Goal: Transaction & Acquisition: Purchase product/service

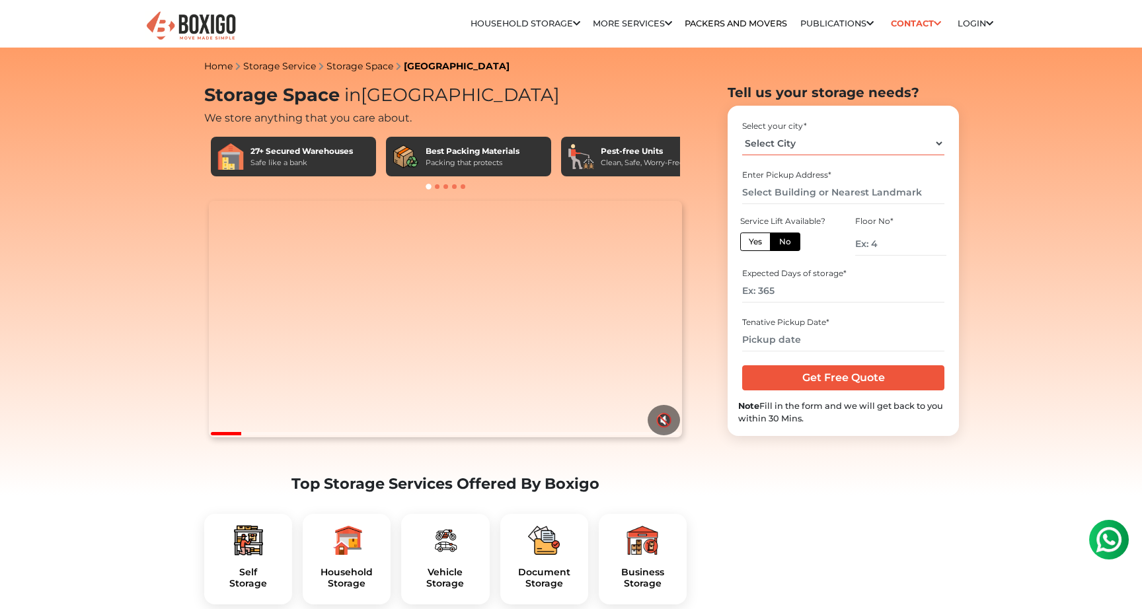
click at [837, 149] on select "Select City Bangalore Bengaluru Bhopal Bhubaneswar Chennai Coimbatore Cuttack D…" at bounding box center [843, 143] width 202 height 23
select select "[GEOGRAPHIC_DATA]"
click at [812, 194] on input "text" at bounding box center [843, 192] width 202 height 23
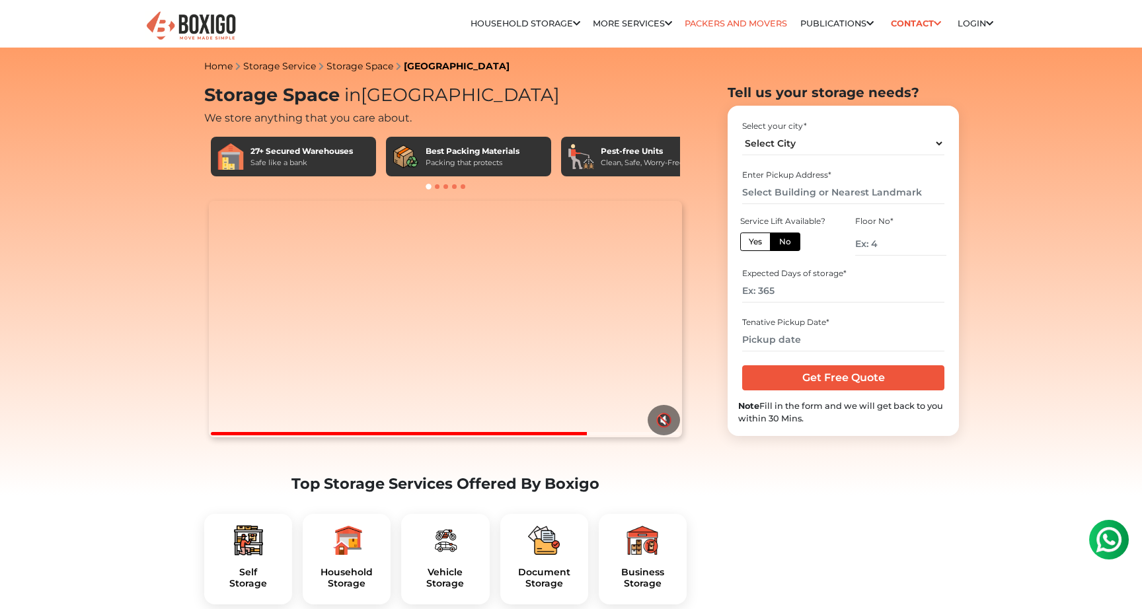
click at [717, 22] on link "Packers and Movers" at bounding box center [735, 23] width 102 height 10
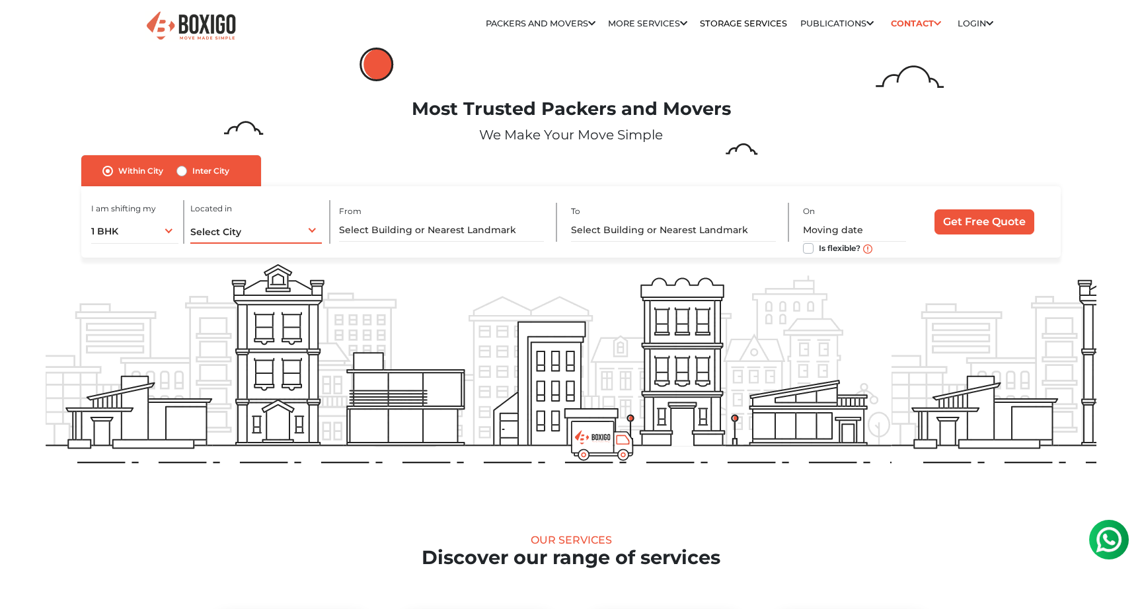
click at [252, 229] on div "Select City Select City Bangalore Bengaluru Bhopal Bhubaneswar Chennai Coimbato…" at bounding box center [255, 230] width 131 height 28
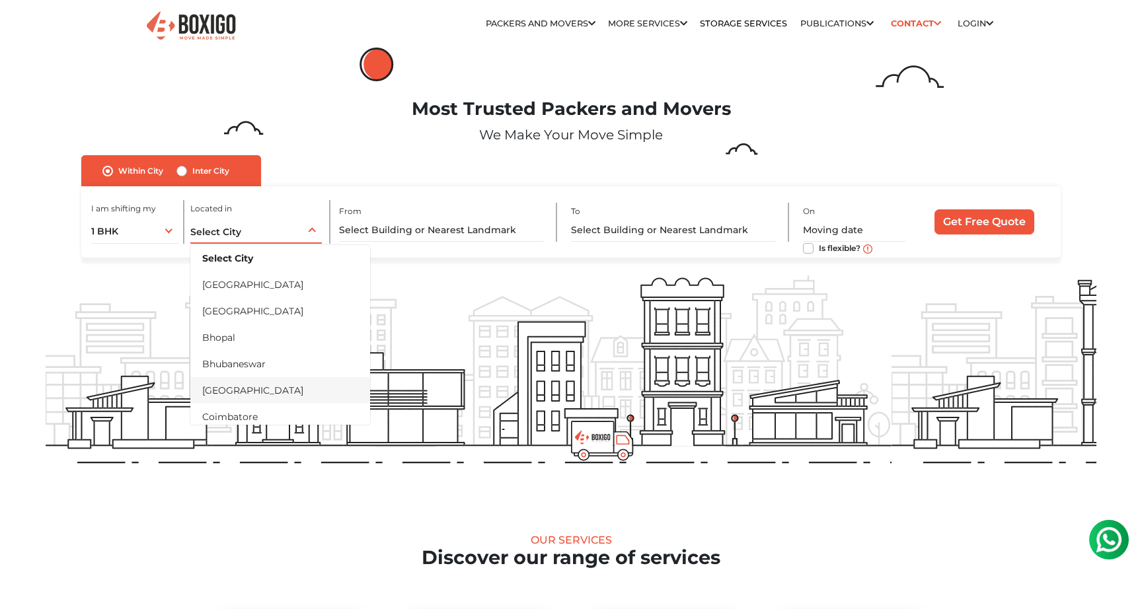
click at [241, 390] on li "[GEOGRAPHIC_DATA]" at bounding box center [280, 390] width 180 height 26
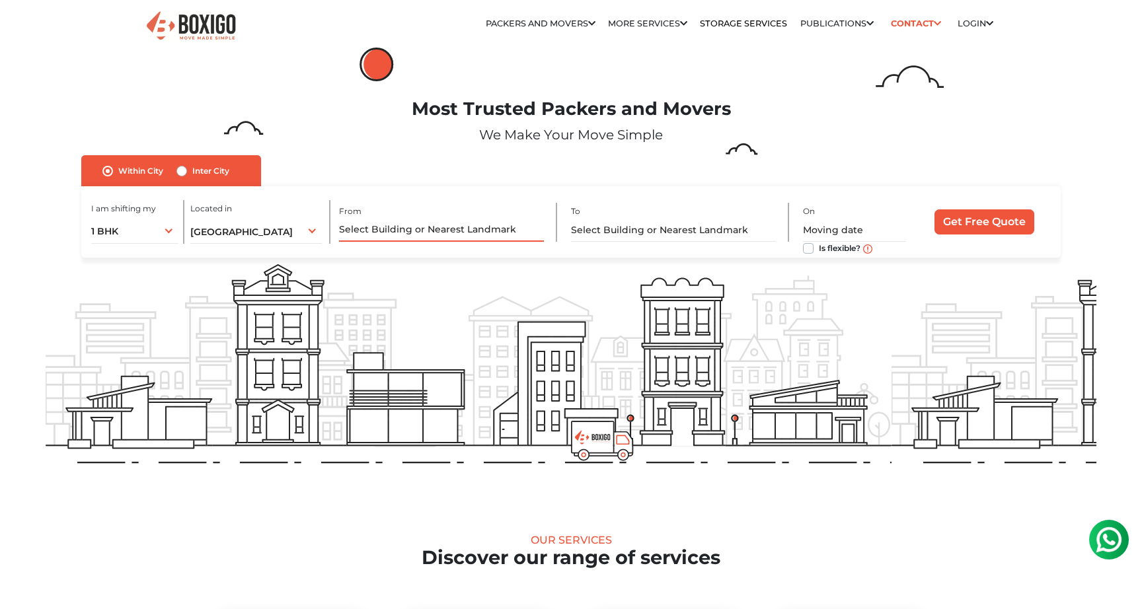
click at [482, 223] on input "text" at bounding box center [441, 230] width 205 height 23
click at [688, 223] on input "text" at bounding box center [673, 230] width 205 height 23
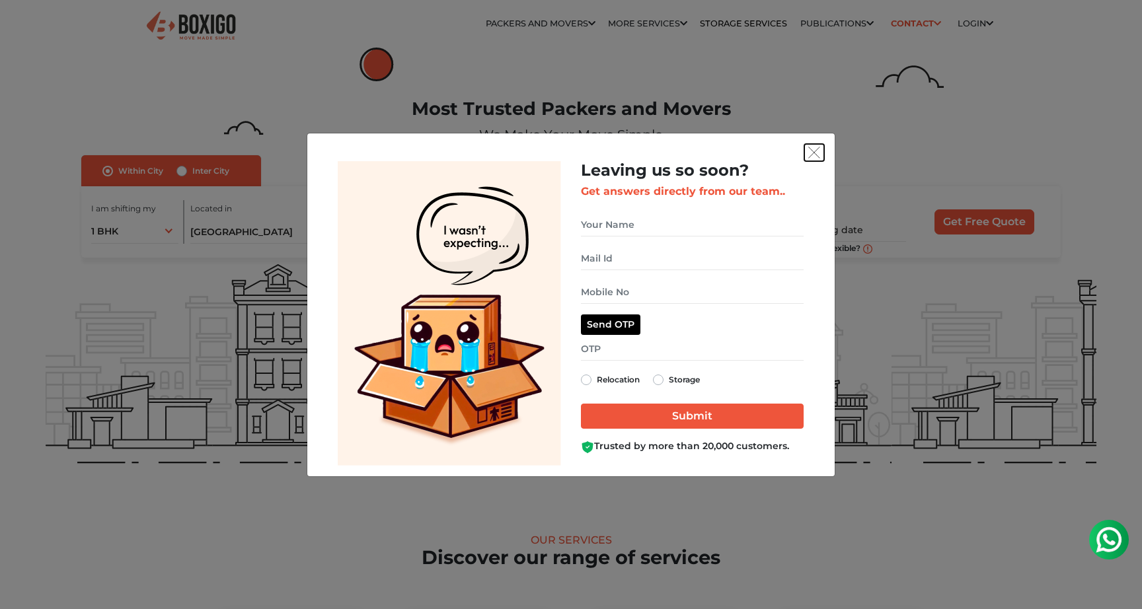
click at [815, 153] on img "get free quote dialog" at bounding box center [814, 153] width 12 height 12
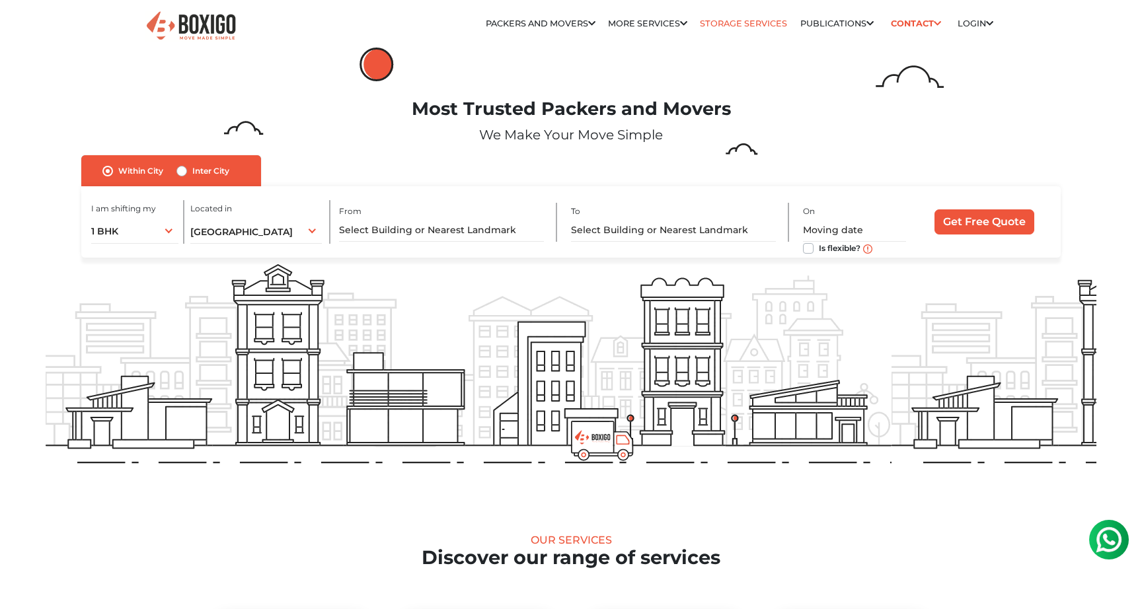
click at [726, 22] on link "Storage Services" at bounding box center [743, 23] width 87 height 10
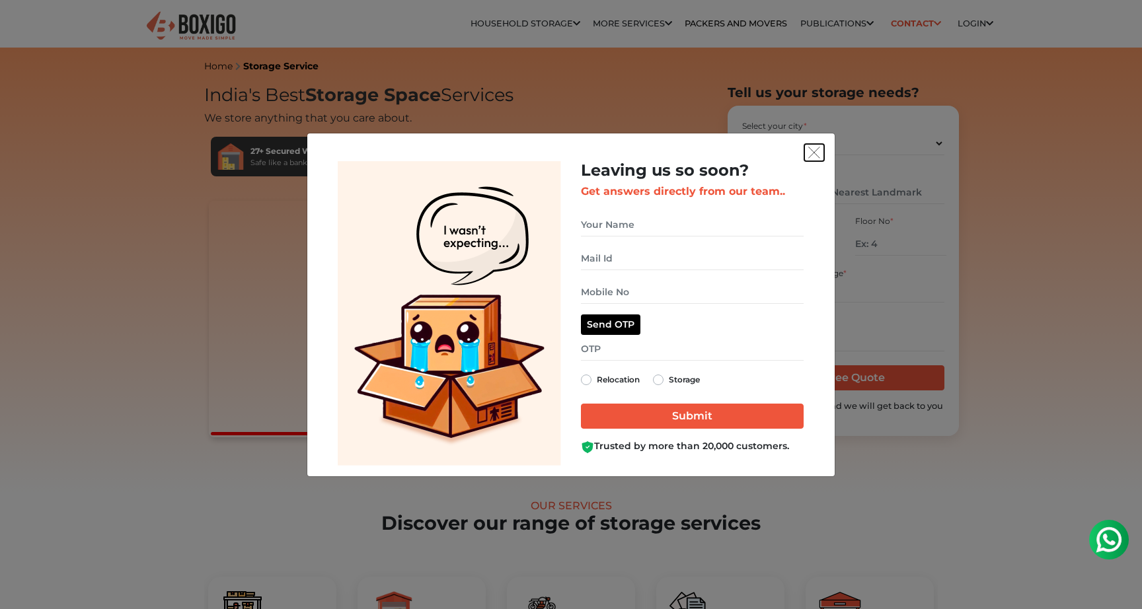
click at [817, 151] on img "get free quote dialog" at bounding box center [814, 153] width 12 height 12
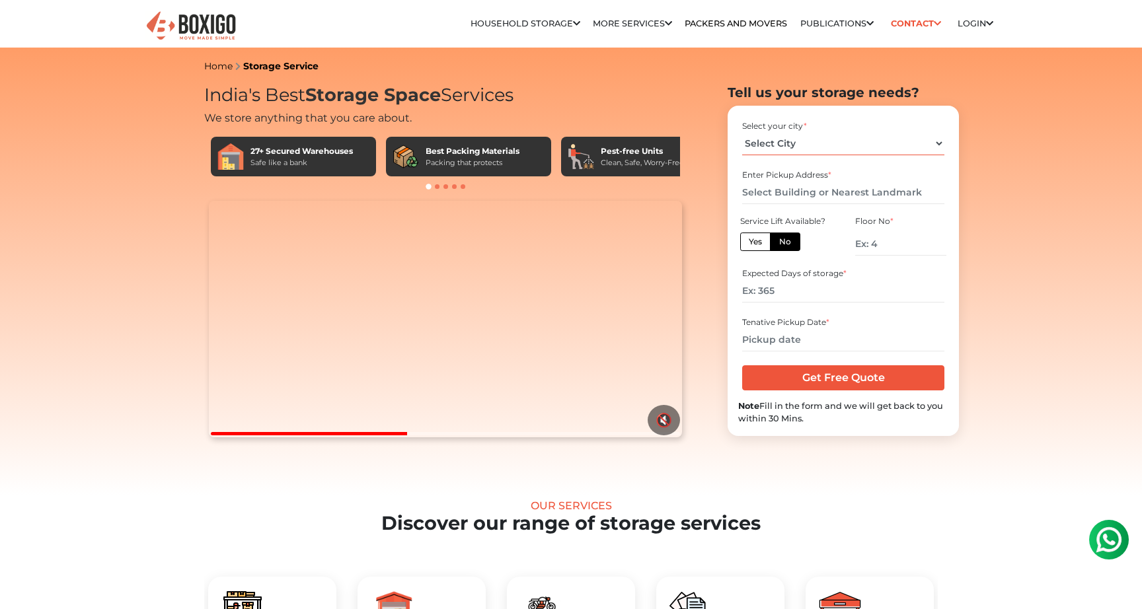
click at [811, 143] on select "Select City Bangalore Bengaluru Bhopal Bhubaneswar Chennai Coimbatore Cuttack D…" at bounding box center [843, 143] width 202 height 23
select select "[GEOGRAPHIC_DATA]"
click at [788, 194] on input "text" at bounding box center [843, 192] width 202 height 23
paste input "[STREET_ADDRESS][PERSON_NAME]"
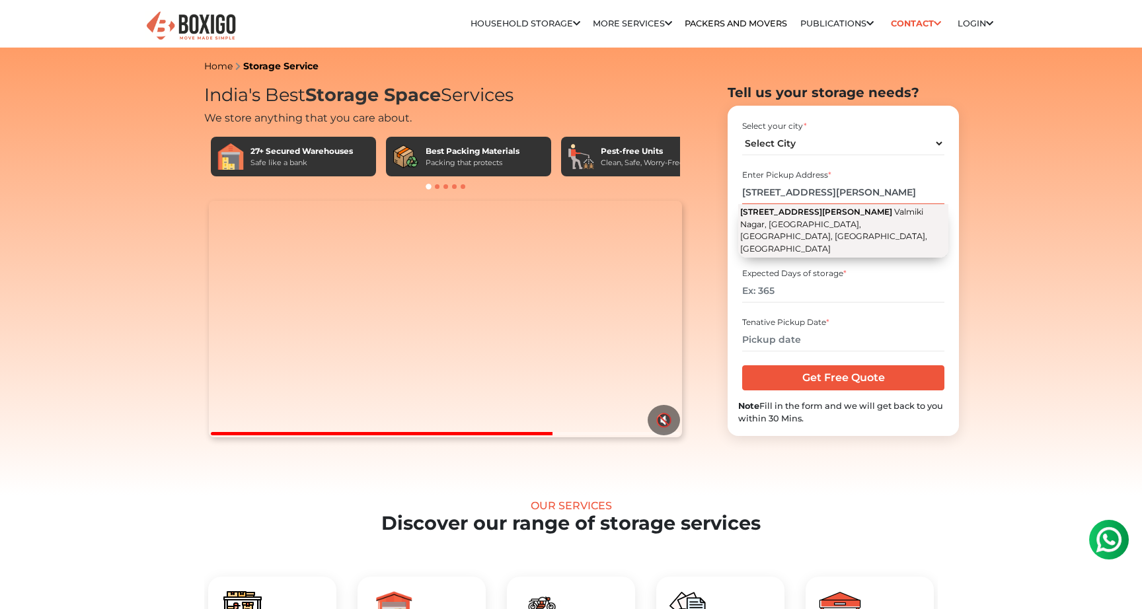
type input "[STREET_ADDRESS][PERSON_NAME]"
click at [889, 228] on span "Valmiki Nagar, [GEOGRAPHIC_DATA], [GEOGRAPHIC_DATA], [GEOGRAPHIC_DATA], [GEOGRA…" at bounding box center [833, 230] width 187 height 47
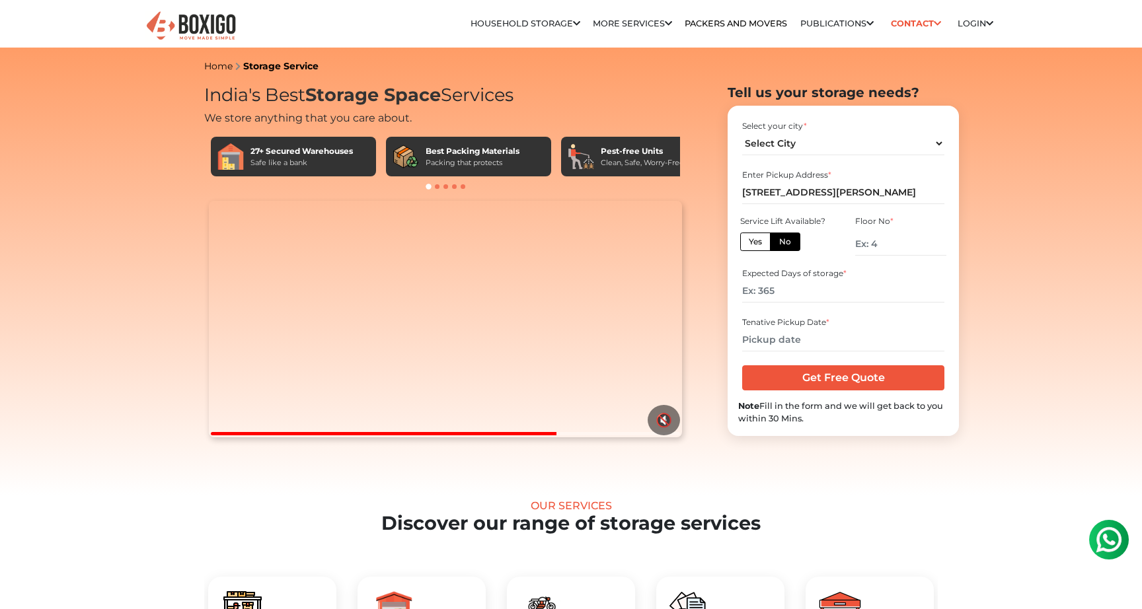
scroll to position [0, 0]
click at [883, 246] on input "number" at bounding box center [900, 244] width 91 height 23
type input "2"
click at [787, 239] on label "No" at bounding box center [785, 242] width 30 height 18
click at [787, 239] on input "No" at bounding box center [783, 240] width 9 height 9
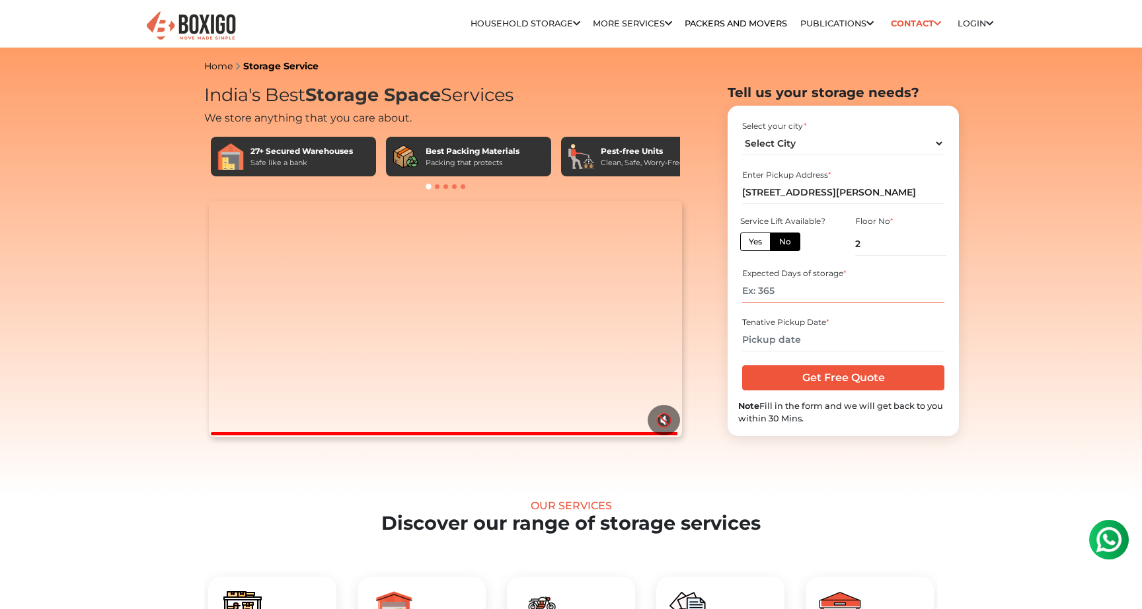
click at [803, 294] on input "number" at bounding box center [843, 290] width 202 height 23
type input "30"
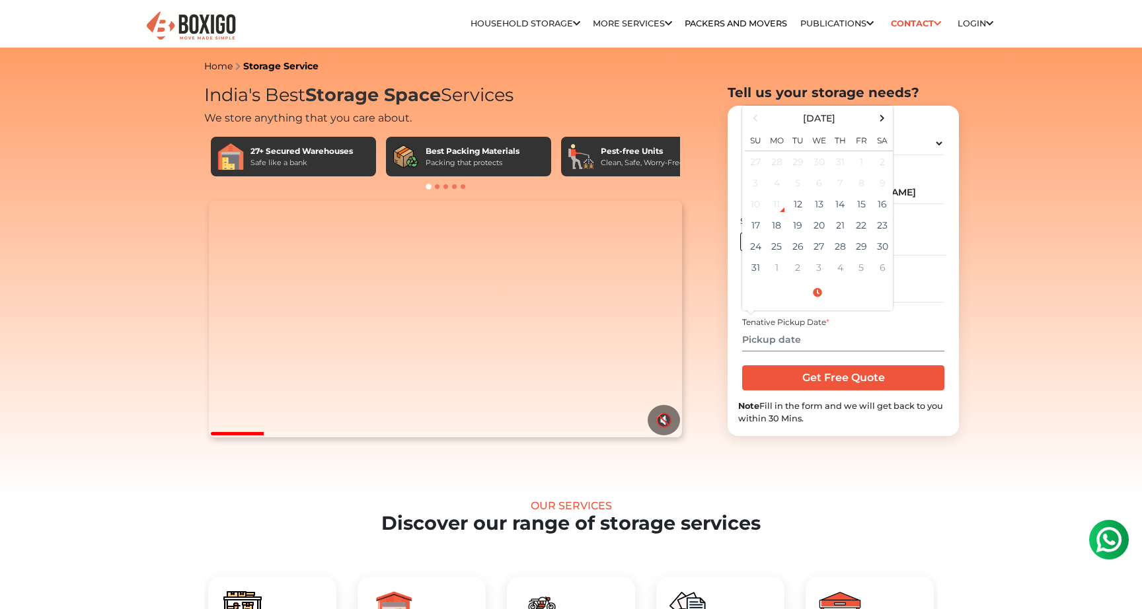
click at [789, 342] on input "text" at bounding box center [843, 339] width 202 height 23
click at [749, 254] on td "24" at bounding box center [755, 246] width 21 height 21
type input "08/24/2025 12:00 AM"
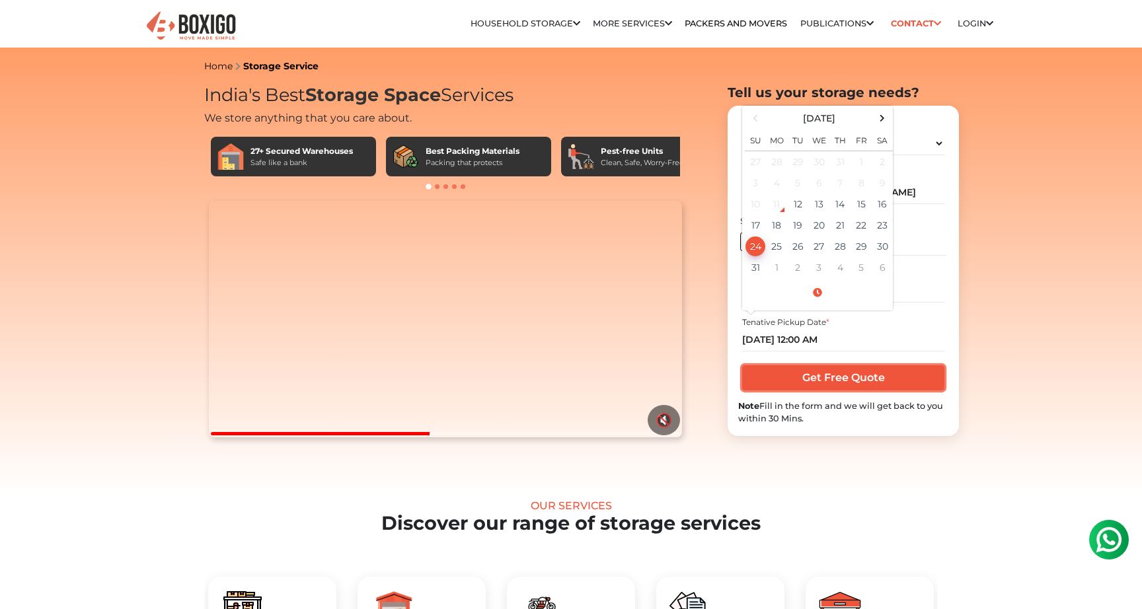
click at [829, 378] on input "Get Free Quote" at bounding box center [843, 377] width 202 height 25
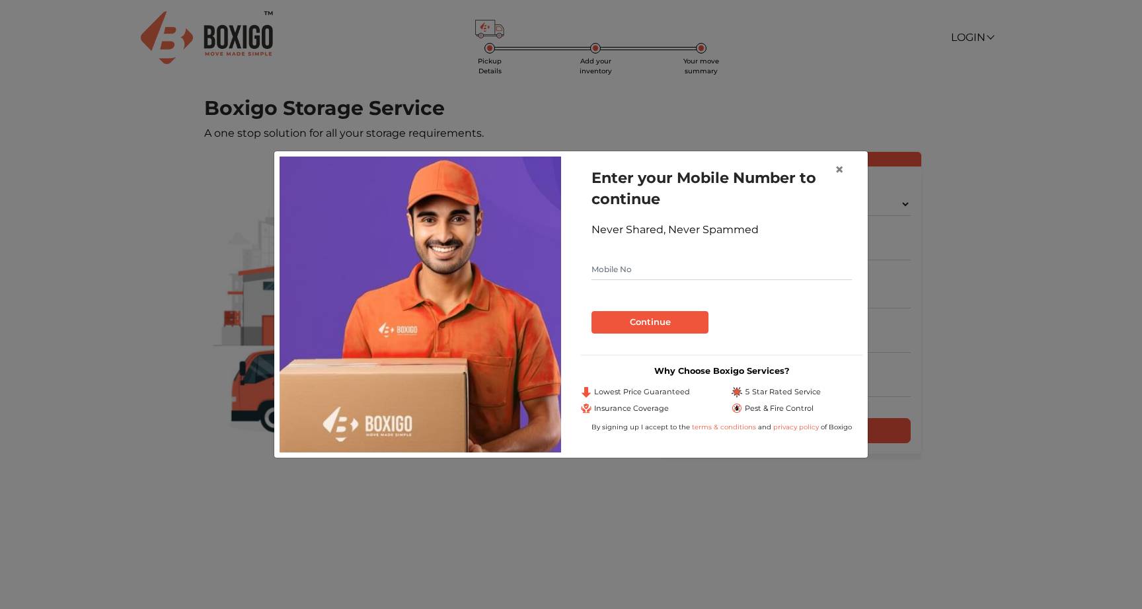
click at [667, 269] on input "text" at bounding box center [721, 269] width 260 height 21
type input "9986210942"
click at [646, 322] on button "Continue" at bounding box center [649, 322] width 117 height 22
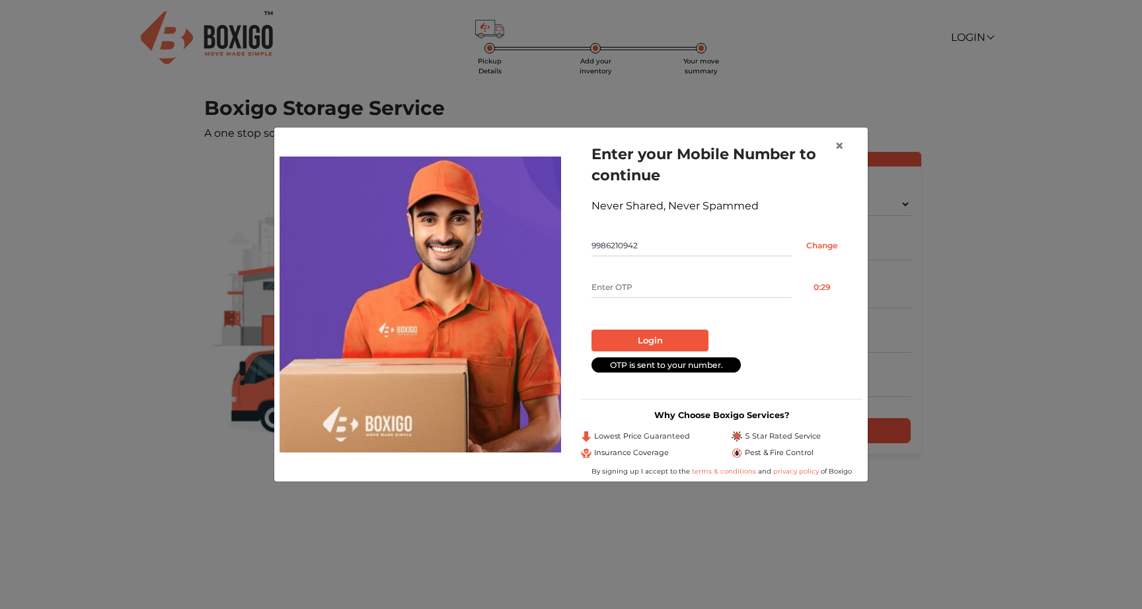
click at [653, 291] on input "text" at bounding box center [691, 287] width 200 height 21
type input "5787"
click at [649, 338] on button "Login" at bounding box center [649, 341] width 117 height 22
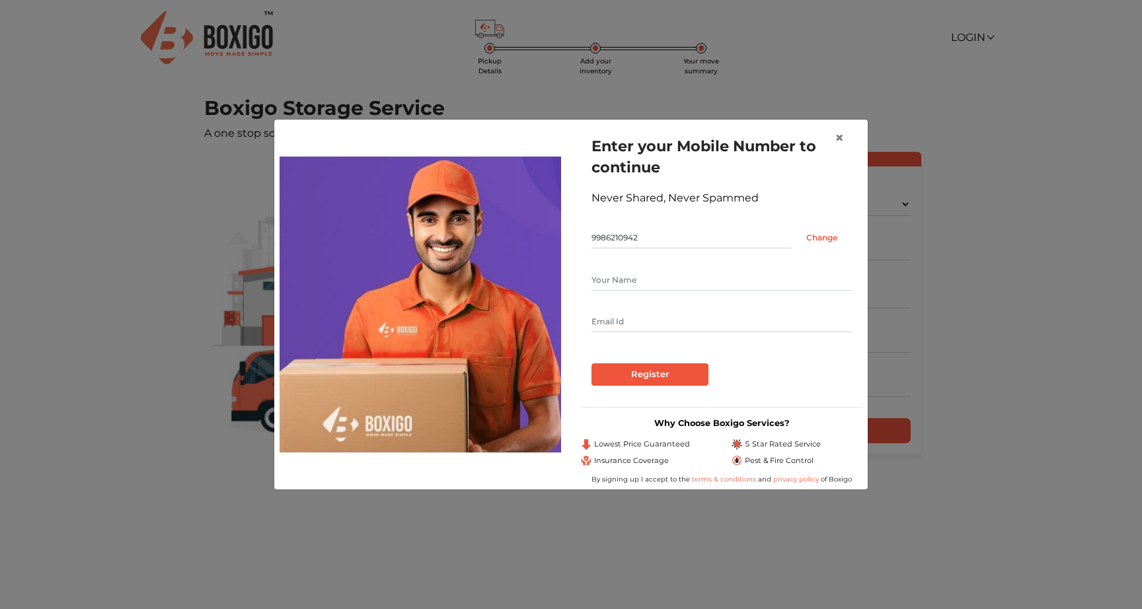
click at [659, 282] on input "text" at bounding box center [721, 280] width 260 height 21
type input "sunil"
type input "[EMAIL_ADDRESS][DOMAIN_NAME]"
click at [641, 380] on input "Register" at bounding box center [649, 374] width 117 height 22
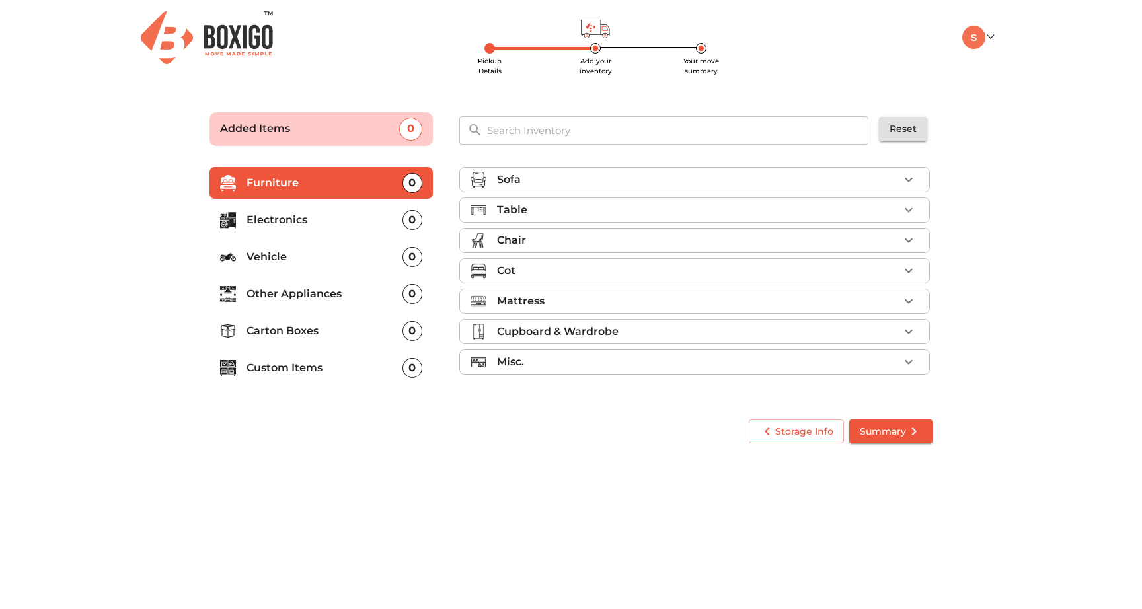
click at [632, 242] on div "Chair" at bounding box center [698, 241] width 402 height 16
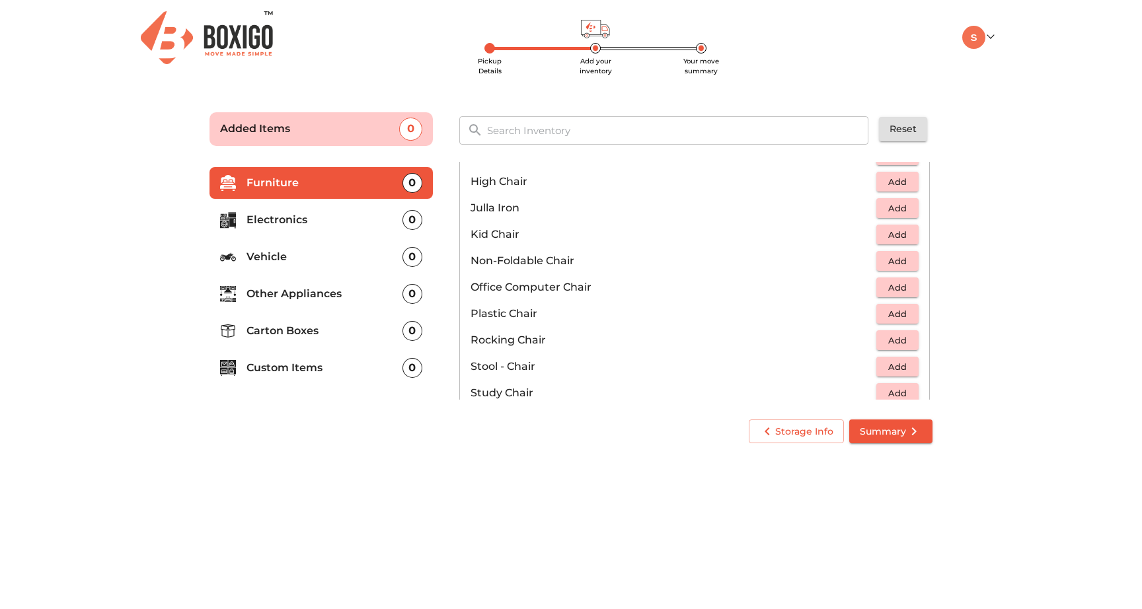
scroll to position [359, 0]
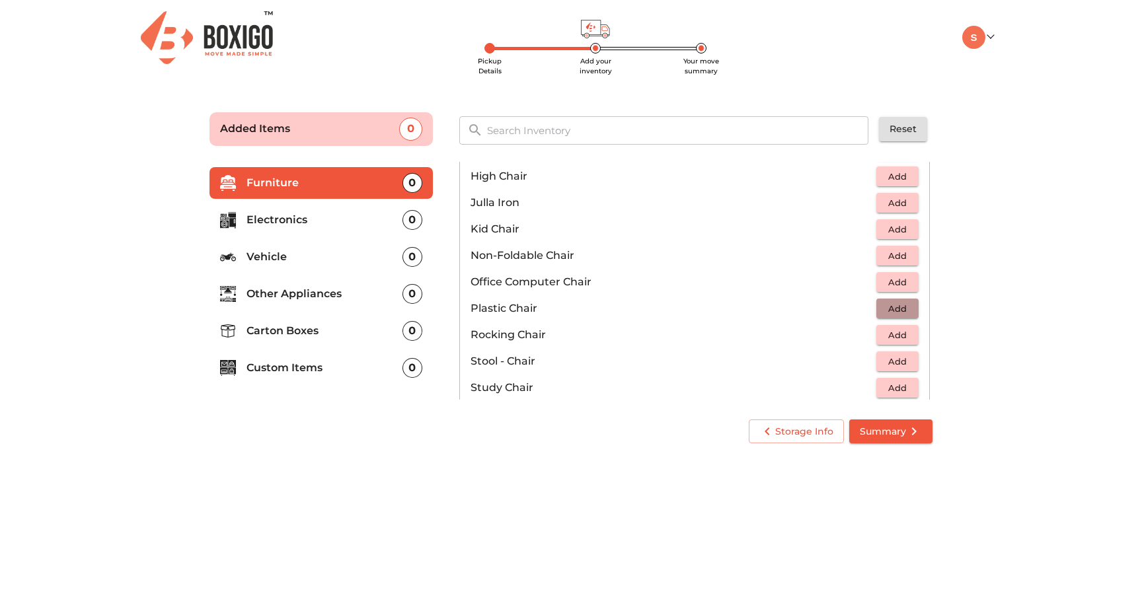
click at [899, 305] on span "Add" at bounding box center [897, 308] width 29 height 15
click at [908, 305] on icon "button" at bounding box center [908, 308] width 9 height 9
click at [307, 222] on p "Electronics" at bounding box center [324, 220] width 156 height 16
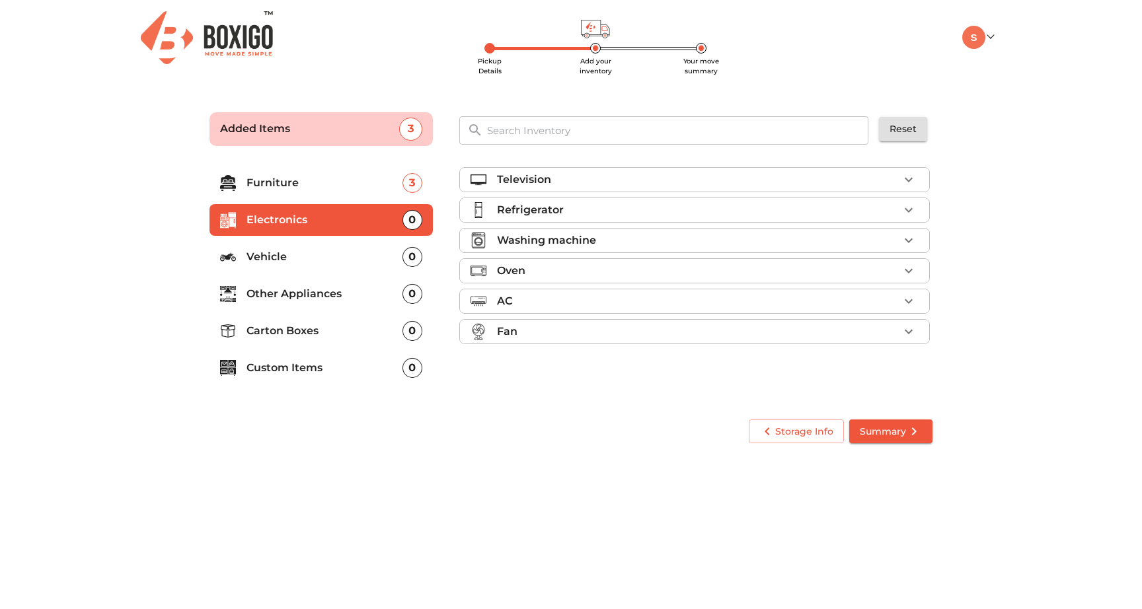
scroll to position [0, 0]
click at [901, 182] on icon "button" at bounding box center [909, 180] width 16 height 16
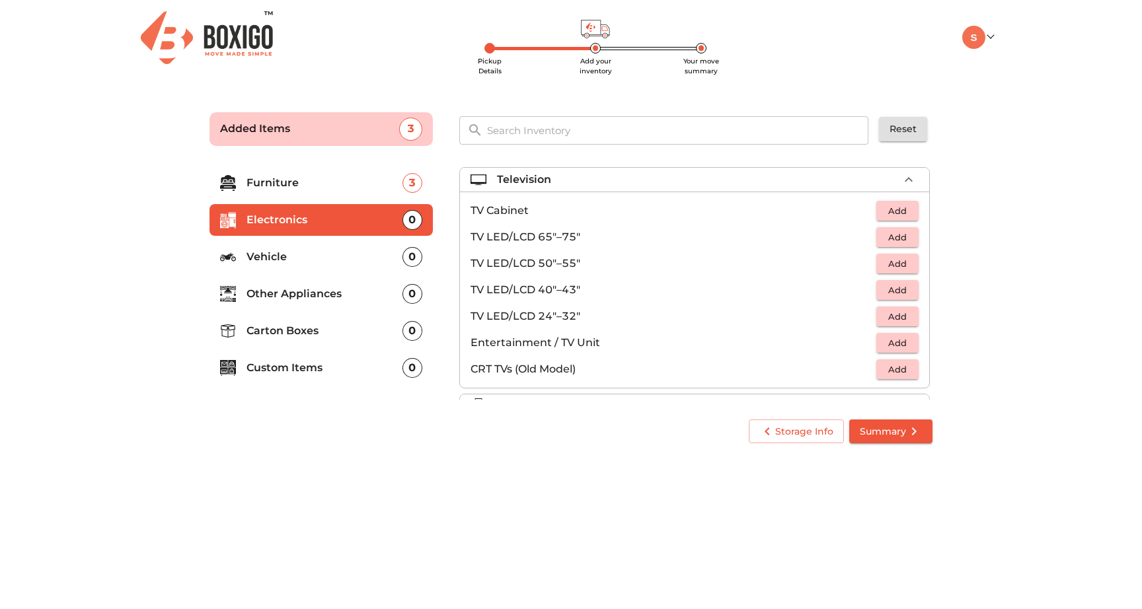
click at [900, 314] on span "Add" at bounding box center [897, 316] width 29 height 15
click at [869, 316] on icon "button" at bounding box center [868, 317] width 9 height 12
click at [908, 176] on icon "button" at bounding box center [909, 180] width 16 height 16
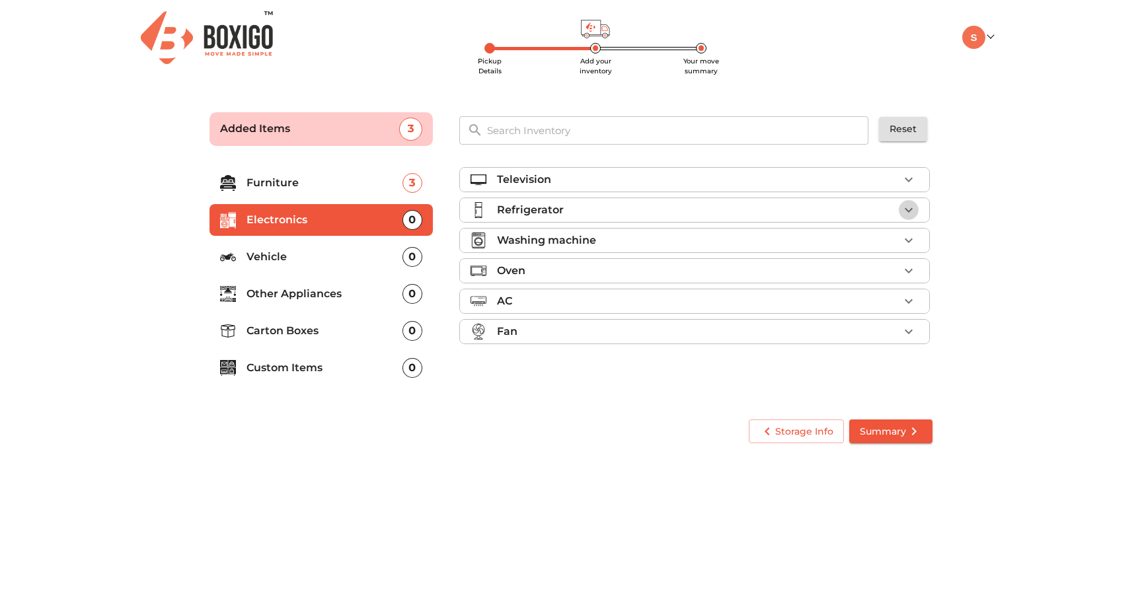
click at [904, 210] on icon "button" at bounding box center [909, 210] width 16 height 16
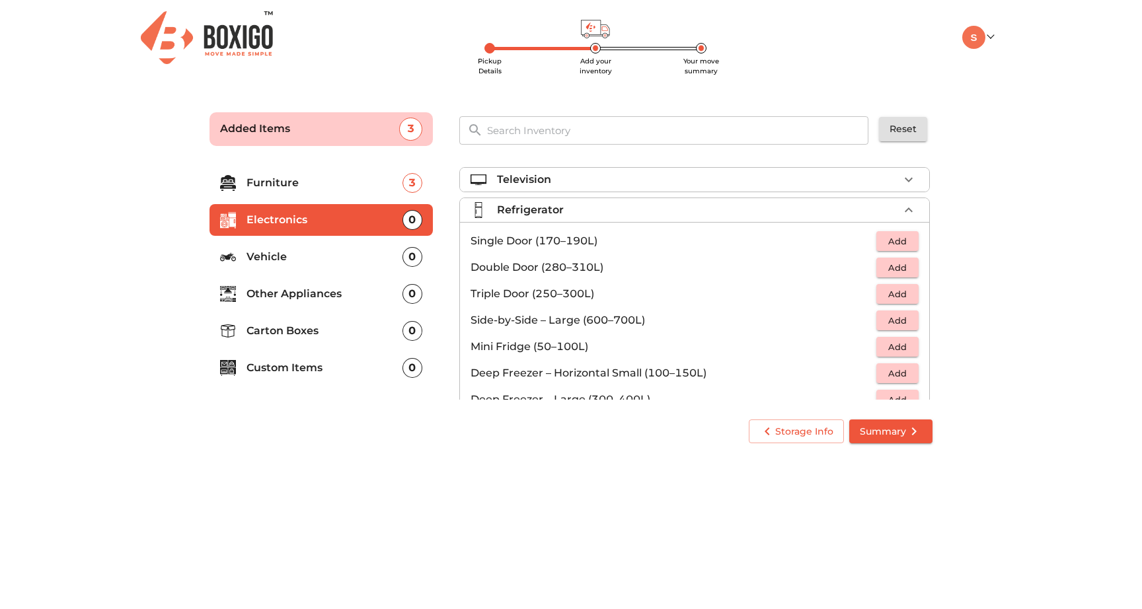
click at [906, 239] on span "Add" at bounding box center [897, 241] width 29 height 15
click at [906, 206] on icon "button" at bounding box center [909, 210] width 16 height 16
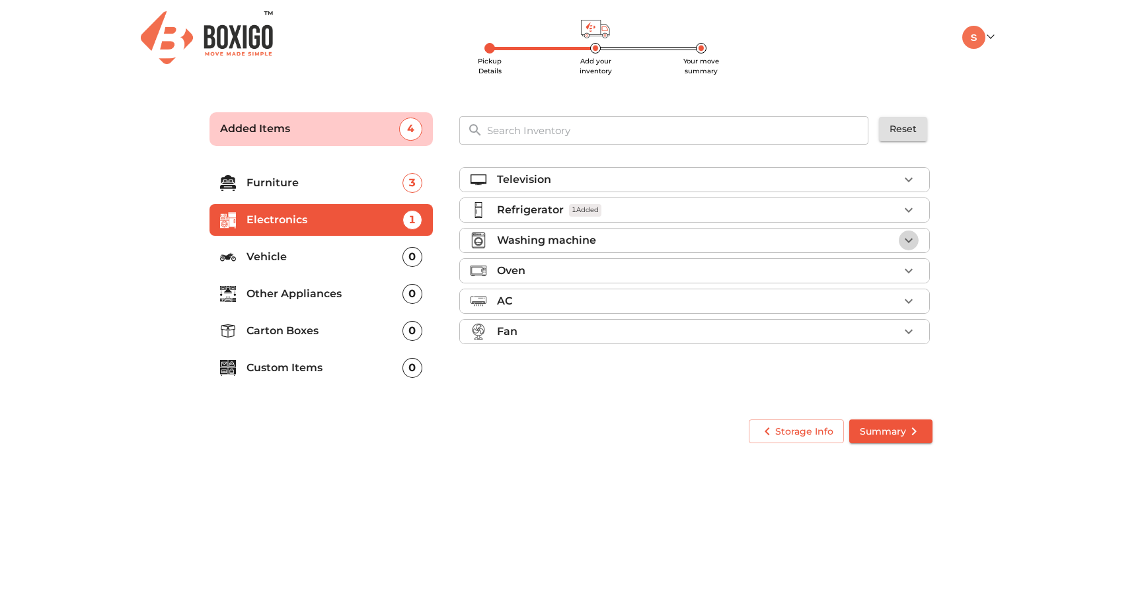
click at [901, 239] on icon "button" at bounding box center [909, 241] width 16 height 16
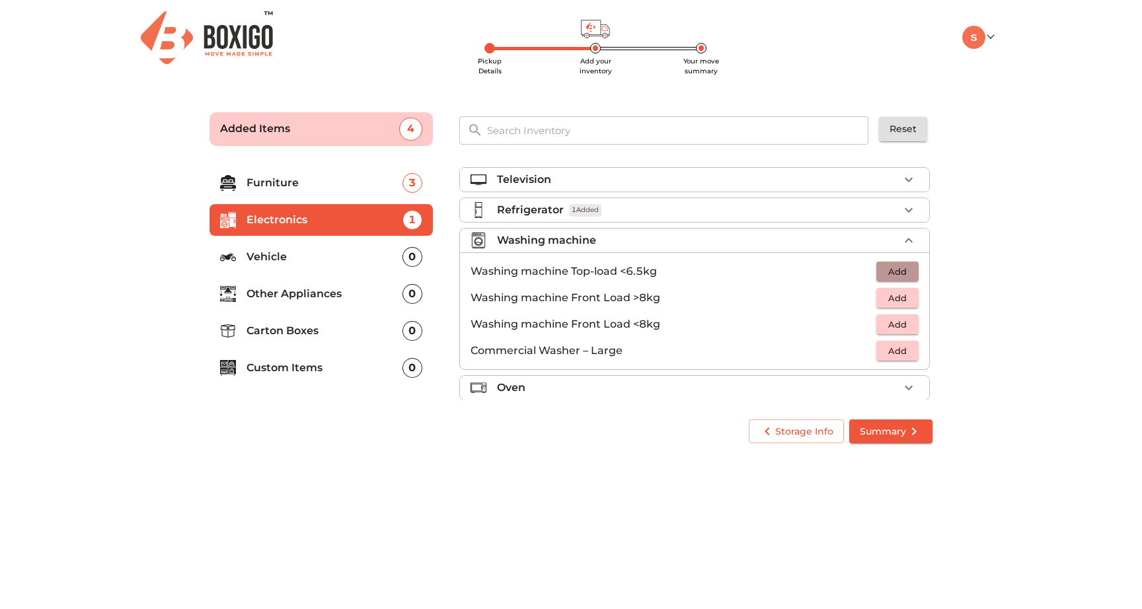
click at [901, 274] on span "Add" at bounding box center [897, 271] width 29 height 15
click at [905, 237] on icon "button" at bounding box center [909, 241] width 16 height 16
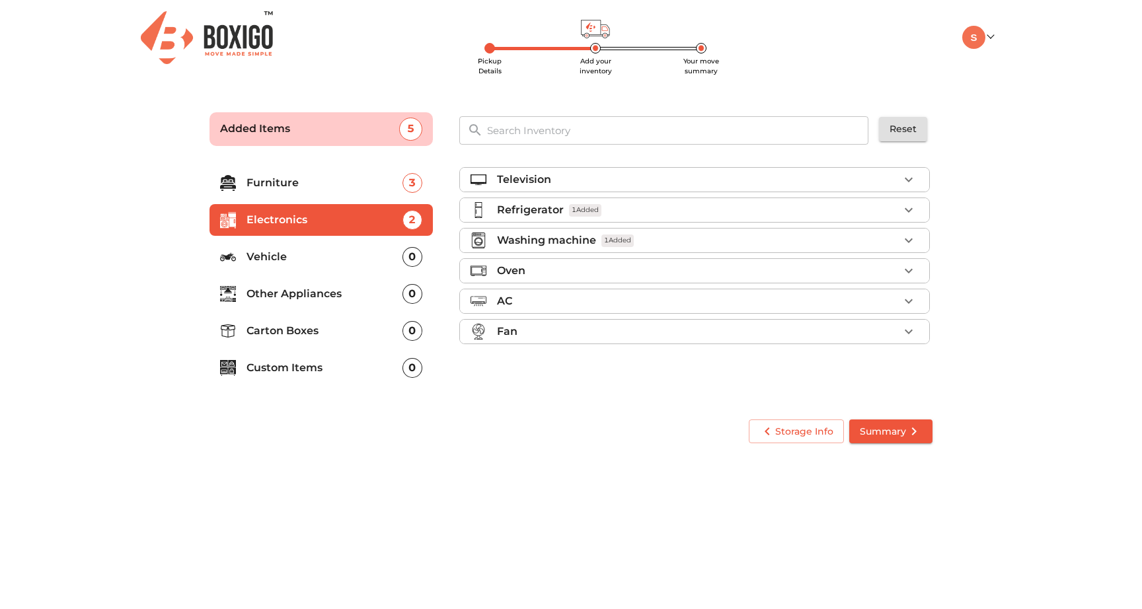
click at [906, 299] on icon "button" at bounding box center [909, 301] width 16 height 16
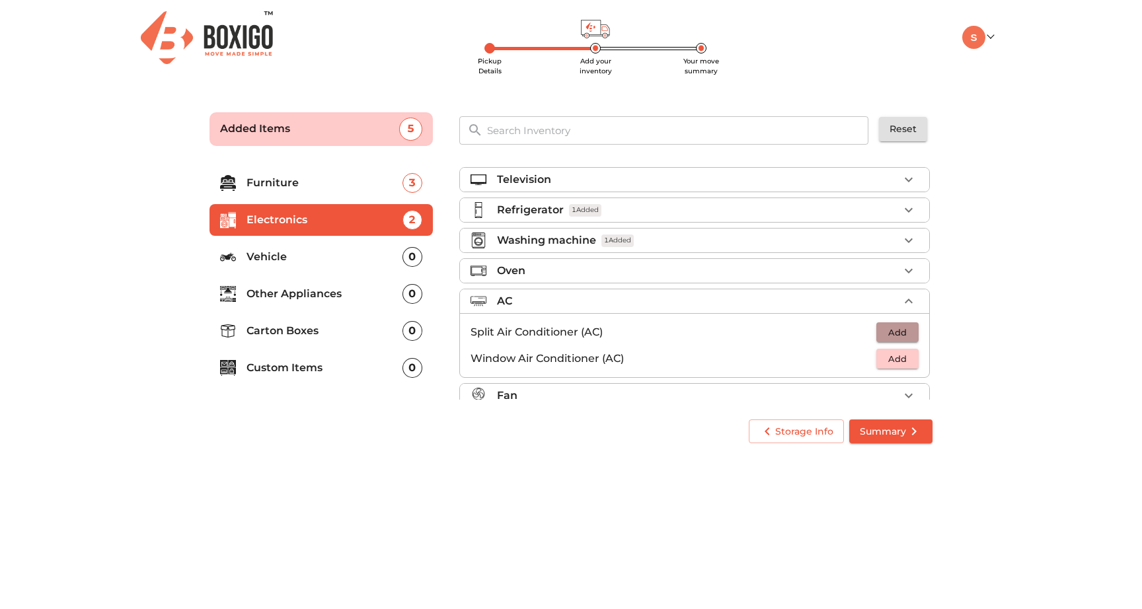
click at [899, 330] on span "Add" at bounding box center [897, 332] width 29 height 15
click at [904, 303] on icon "button" at bounding box center [908, 301] width 8 height 5
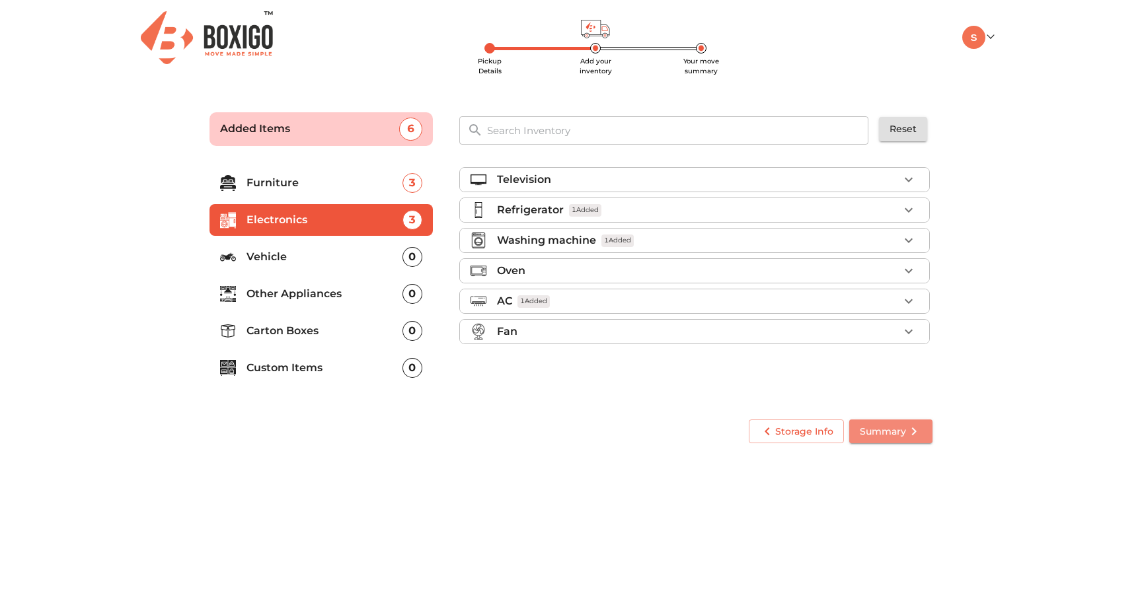
click at [885, 427] on span "Summary" at bounding box center [891, 432] width 62 height 17
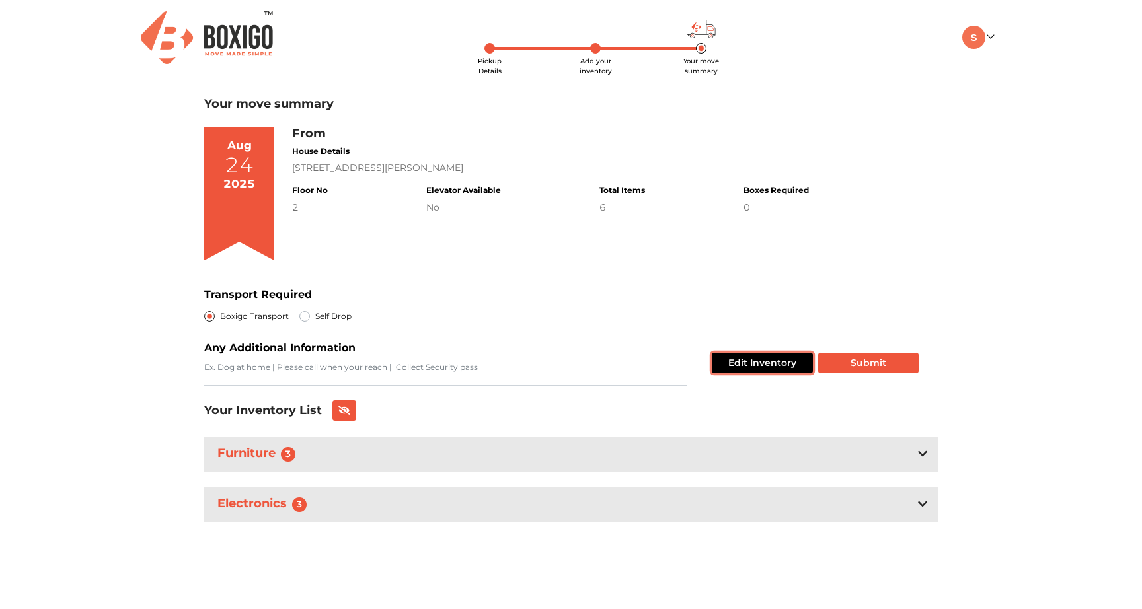
click at [766, 365] on button "Edit Inventory" at bounding box center [762, 363] width 101 height 20
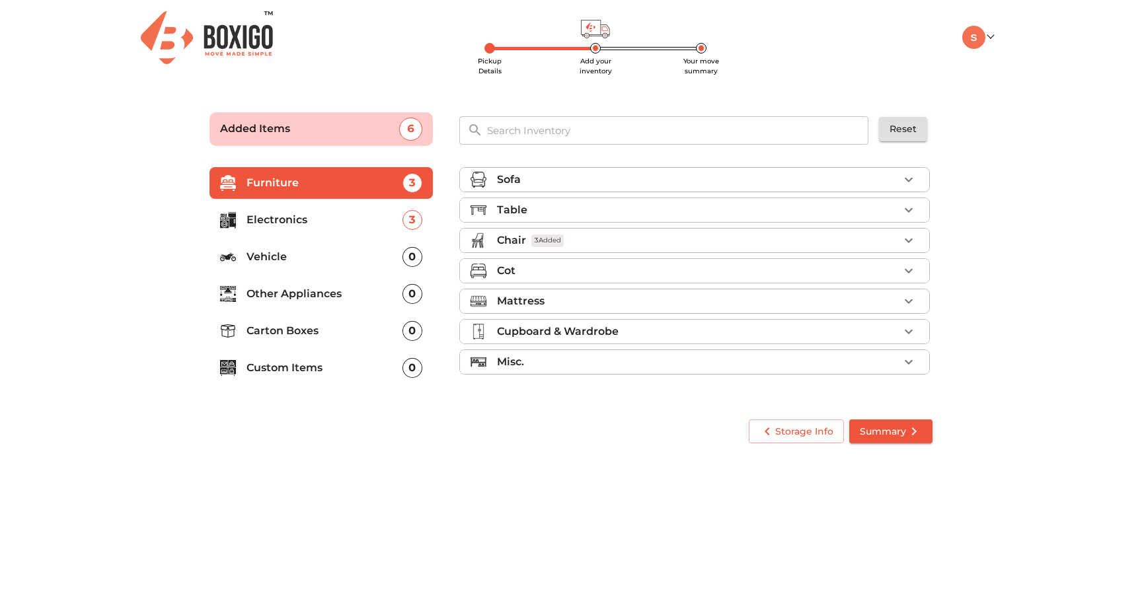
click at [312, 296] on p "Other Appliances" at bounding box center [324, 294] width 156 height 16
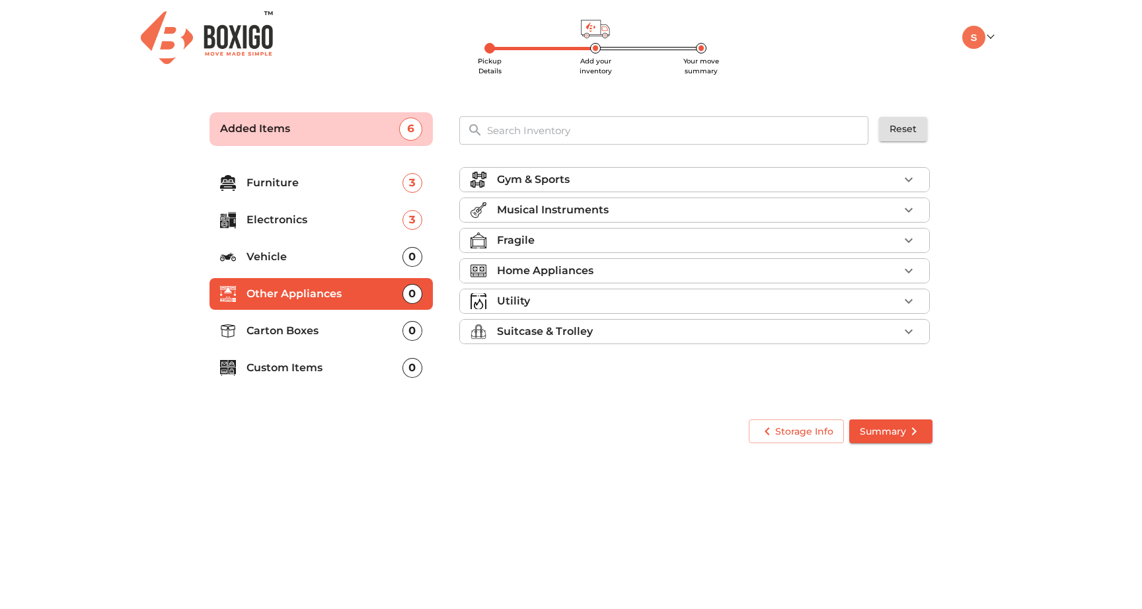
click at [571, 271] on p "Home Appliances" at bounding box center [545, 271] width 96 height 16
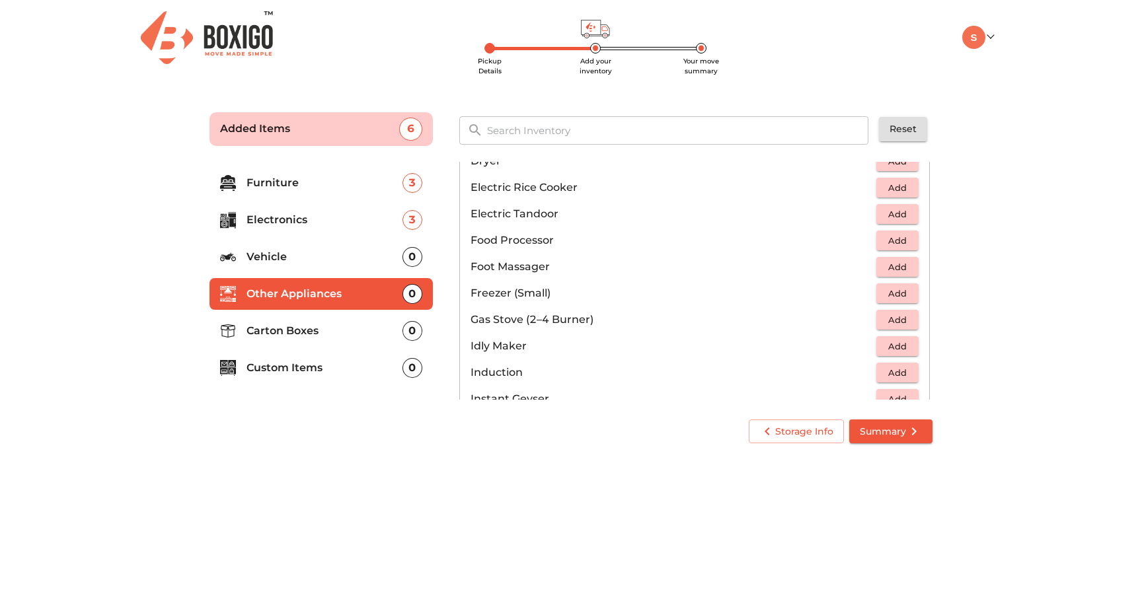
scroll to position [447, 0]
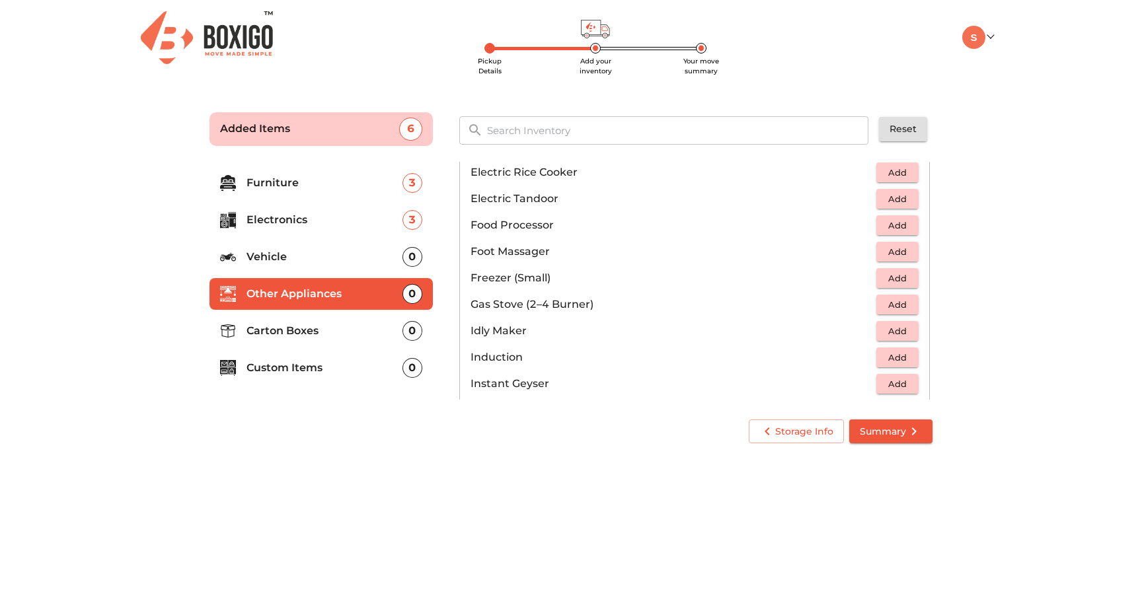
click at [888, 306] on span "Add" at bounding box center [897, 304] width 29 height 15
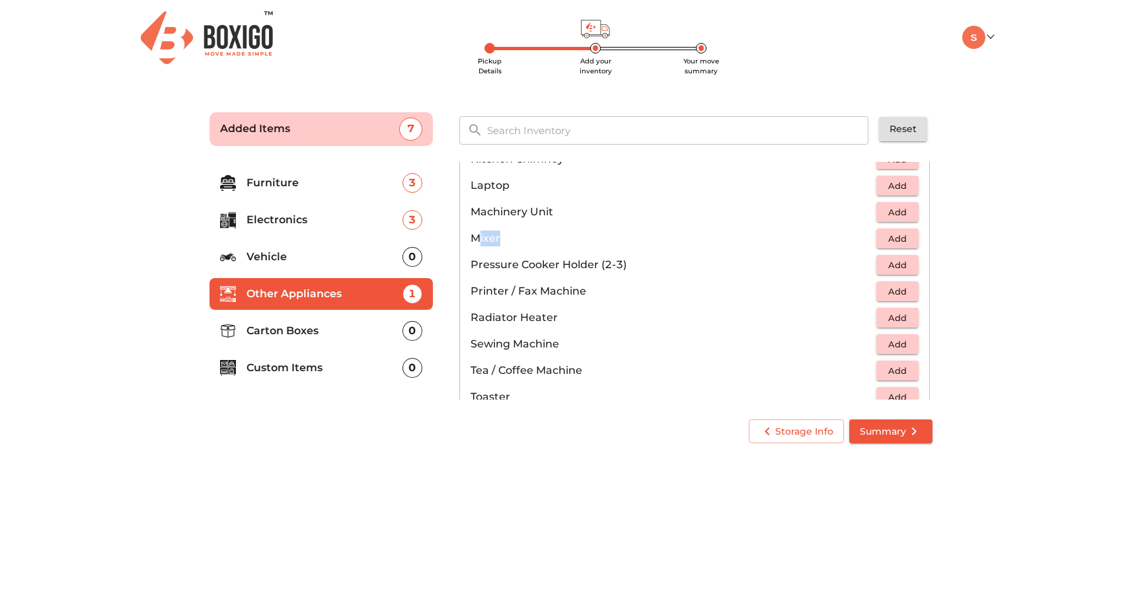
drag, startPoint x: 481, startPoint y: 237, endPoint x: 871, endPoint y: 236, distance: 389.8
click at [871, 236] on p "Mixer" at bounding box center [673, 239] width 406 height 16
click at [894, 238] on span "Add" at bounding box center [897, 238] width 29 height 15
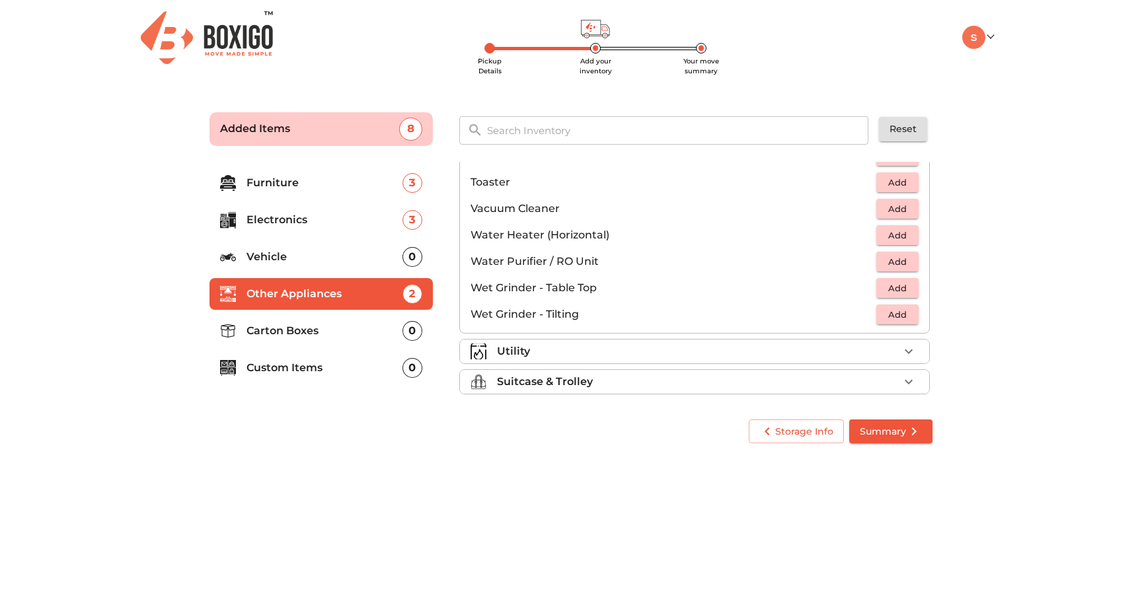
scroll to position [918, 0]
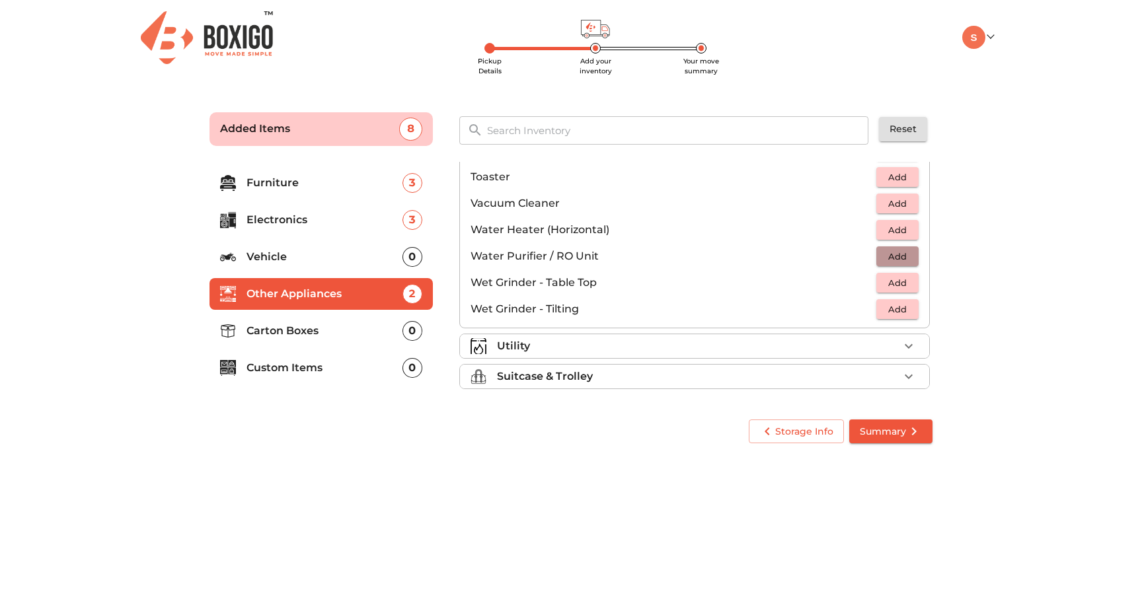
click at [899, 259] on span "Add" at bounding box center [897, 256] width 29 height 15
click at [863, 351] on div "Utility" at bounding box center [698, 346] width 402 height 16
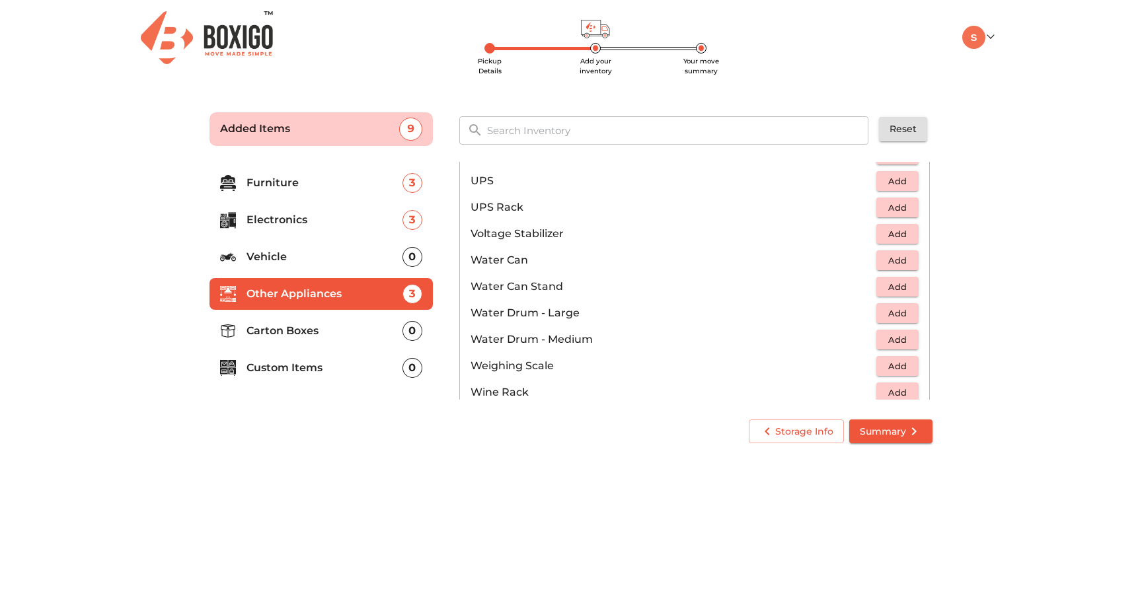
scroll to position [997, 0]
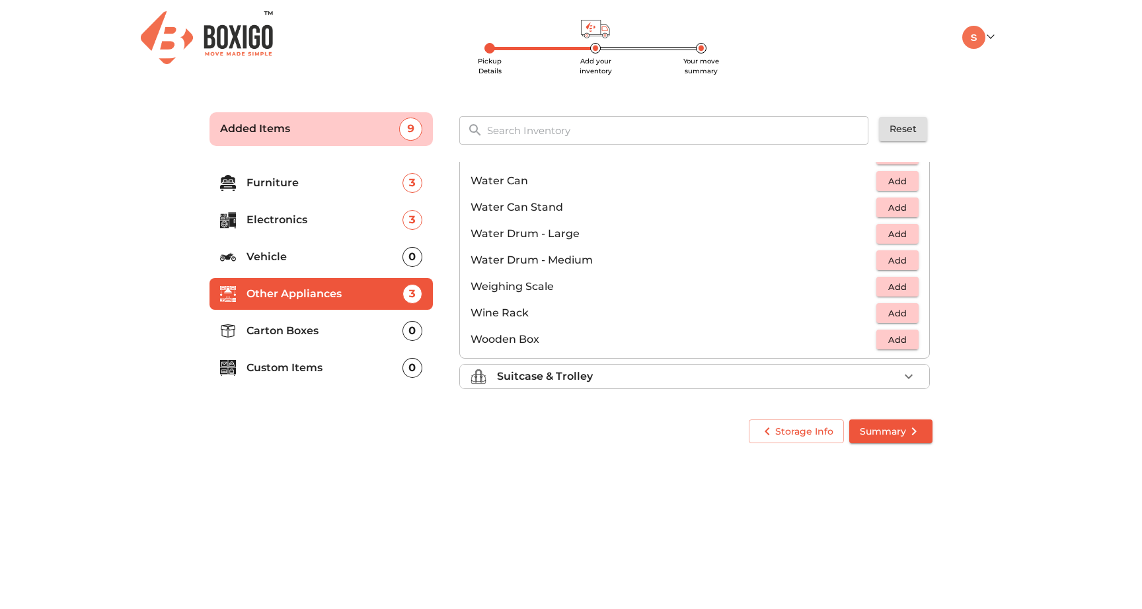
click at [849, 377] on div "Suitcase & Trolley" at bounding box center [698, 377] width 402 height 16
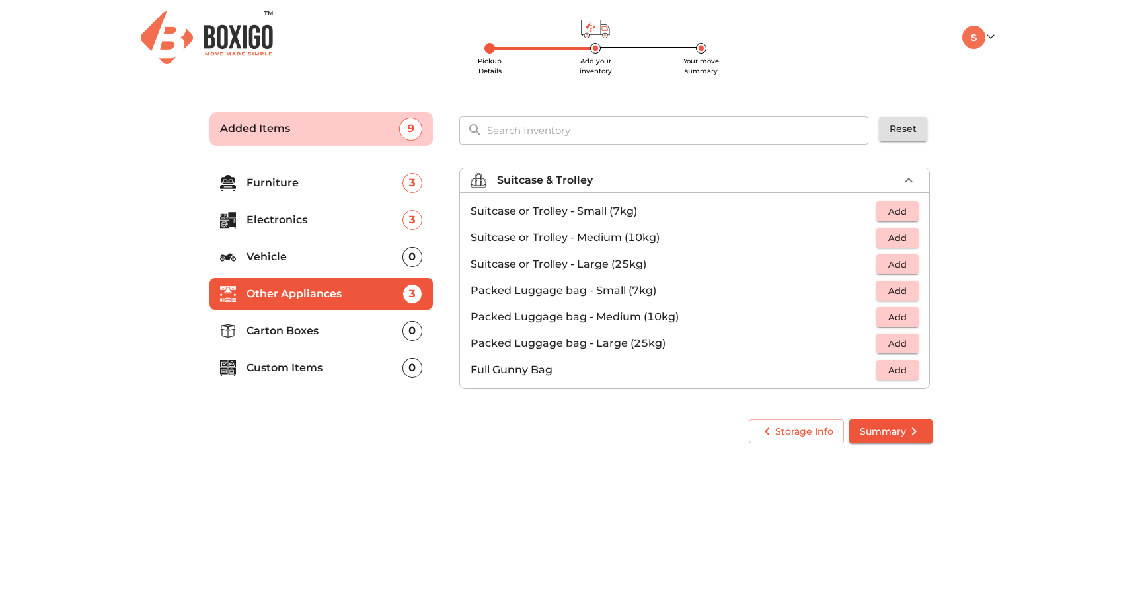
scroll to position [151, 0]
click at [256, 328] on p "Carton Boxes" at bounding box center [324, 331] width 156 height 16
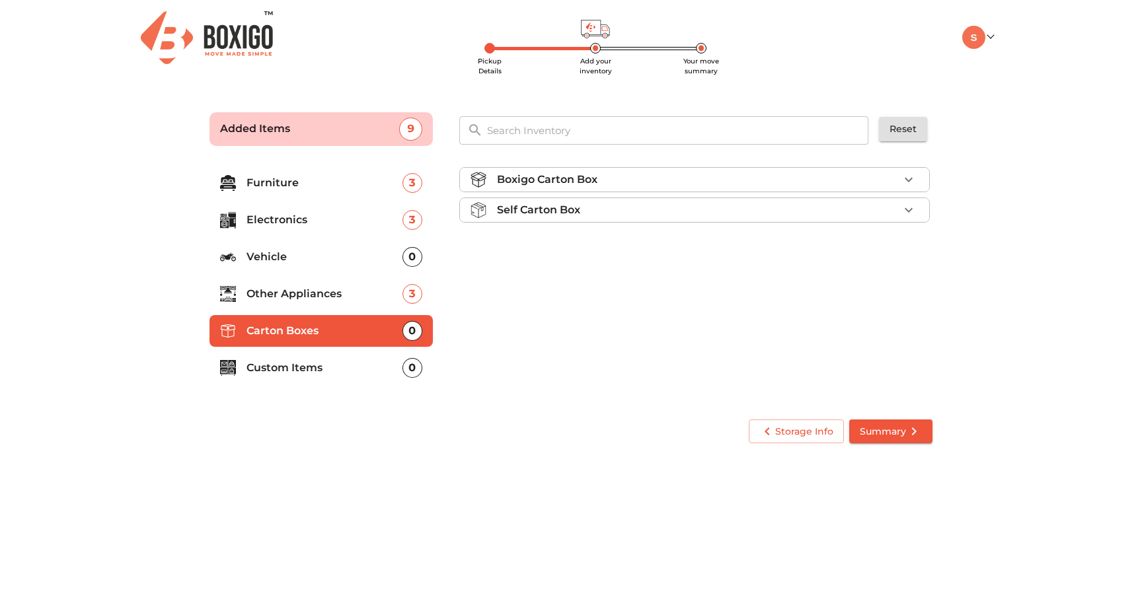
click at [311, 366] on p "Custom Items" at bounding box center [324, 368] width 156 height 16
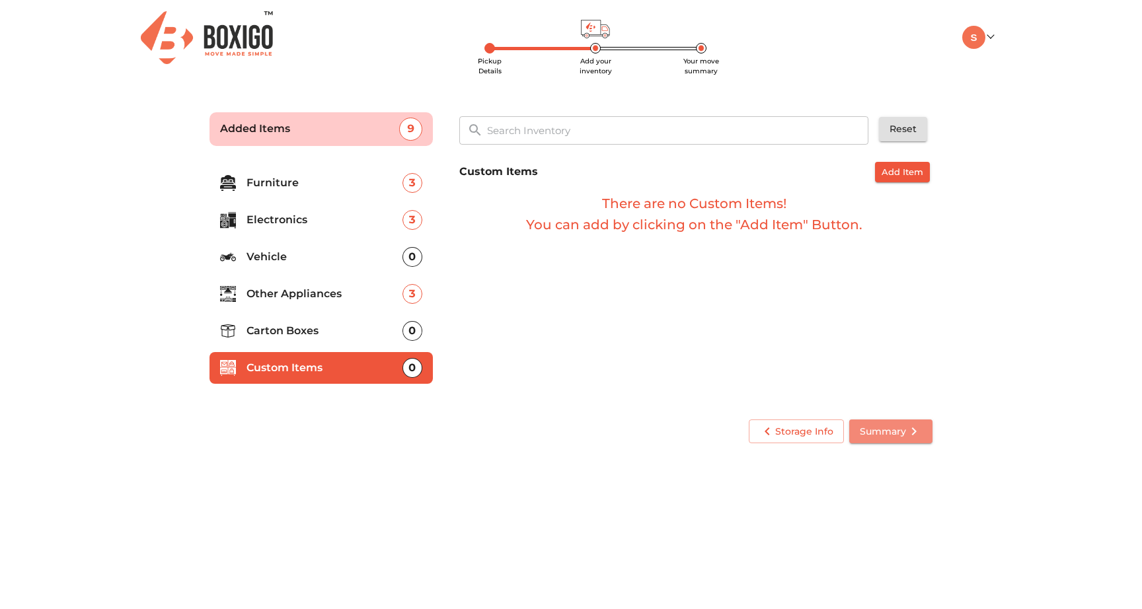
click at [889, 434] on span "Summary" at bounding box center [891, 432] width 62 height 17
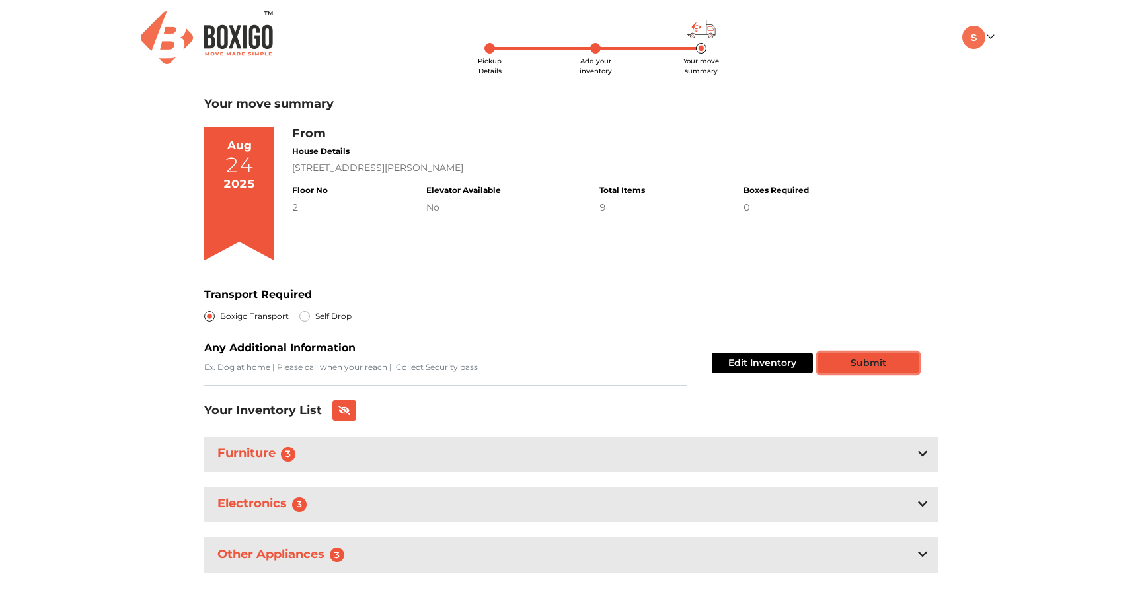
click at [878, 358] on button "Submit" at bounding box center [868, 363] width 100 height 20
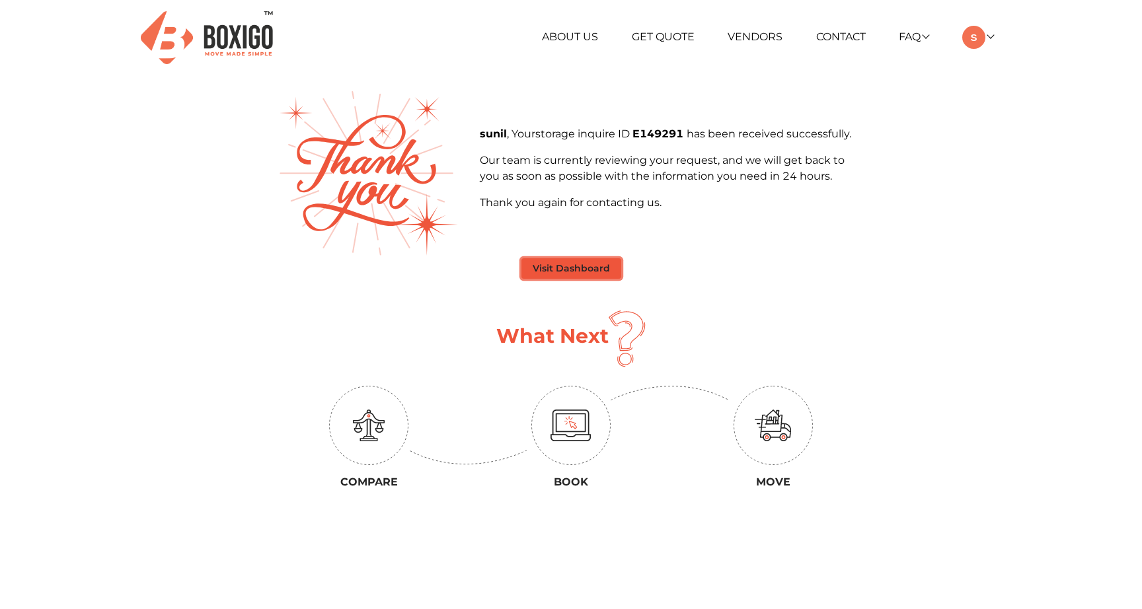
click at [603, 264] on button "Visit Dashboard" at bounding box center [571, 268] width 100 height 20
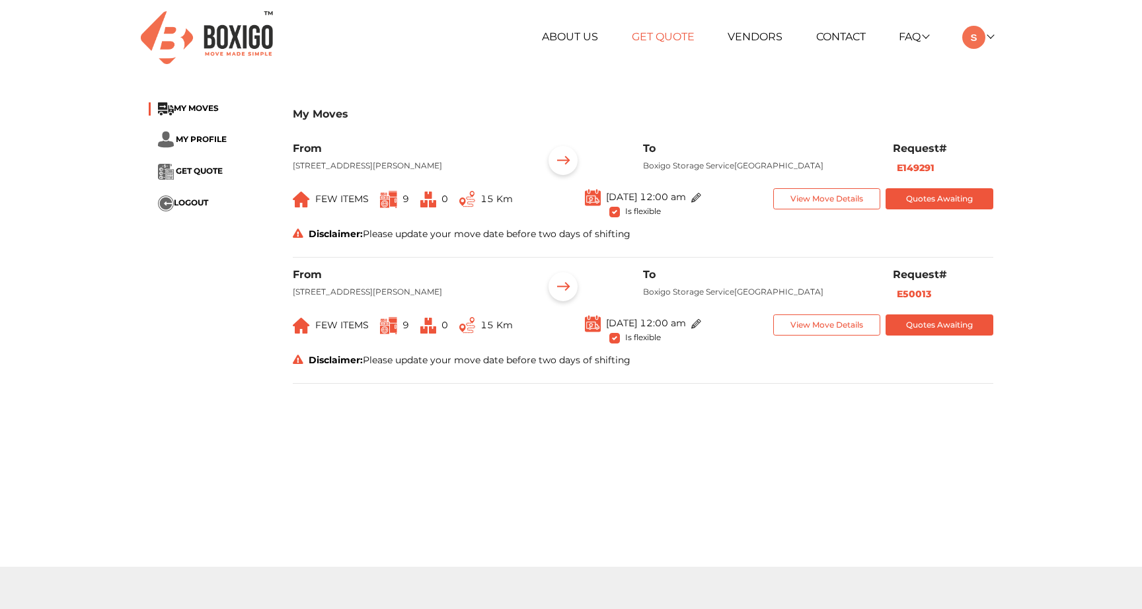
click at [667, 34] on link "Get Quote" at bounding box center [663, 36] width 63 height 13
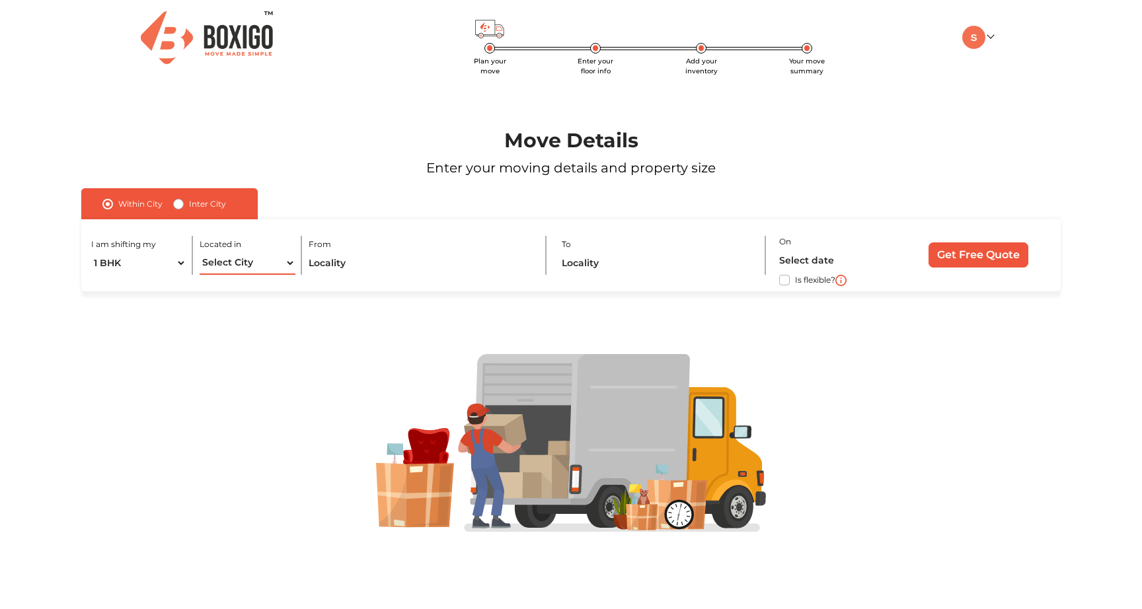
click at [253, 258] on select "Select City [GEOGRAPHIC_DATA] [GEOGRAPHIC_DATA] [GEOGRAPHIC_DATA] [GEOGRAPHIC_D…" at bounding box center [247, 263] width 95 height 23
select select "[GEOGRAPHIC_DATA]"
click at [361, 266] on input "text" at bounding box center [421, 263] width 224 height 23
paste input "[STREET_ADDRESS][PERSON_NAME]"
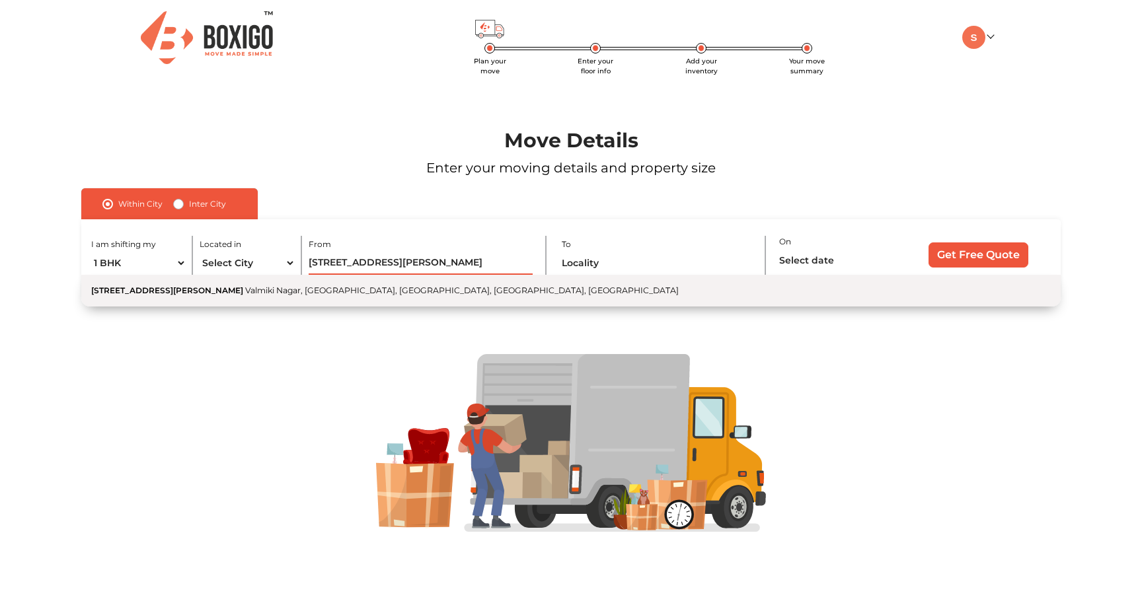
type input "[STREET_ADDRESS][PERSON_NAME]"
click at [484, 287] on span "Valmiki Nagar, [GEOGRAPHIC_DATA], [GEOGRAPHIC_DATA], [GEOGRAPHIC_DATA], [GEOGRA…" at bounding box center [461, 290] width 433 height 10
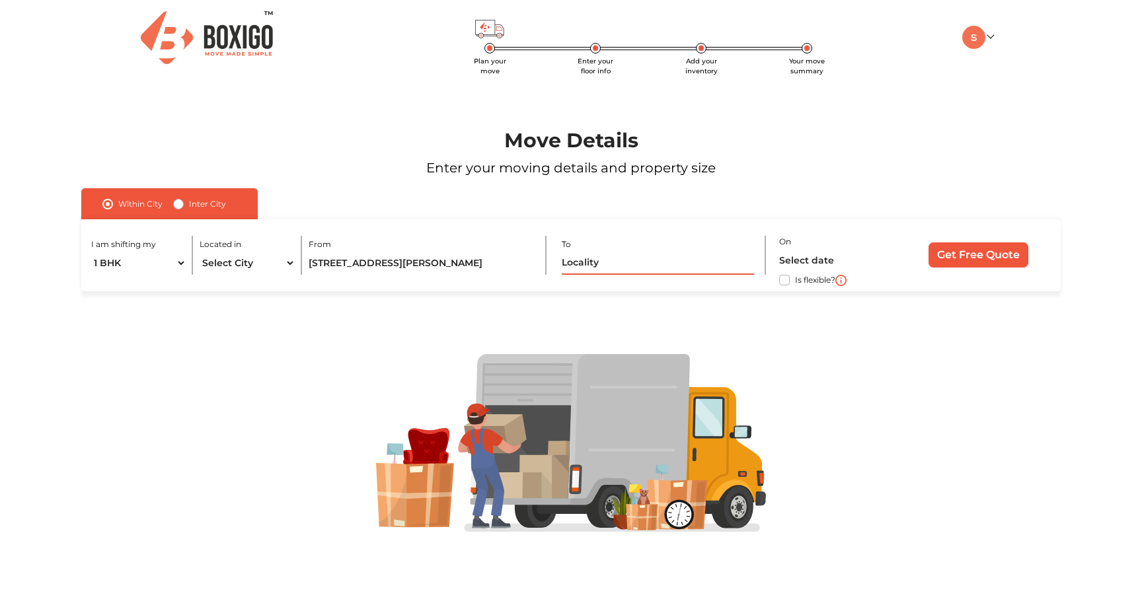
click at [649, 268] on input "text" at bounding box center [658, 263] width 192 height 23
click at [843, 265] on input "text" at bounding box center [835, 260] width 113 height 23
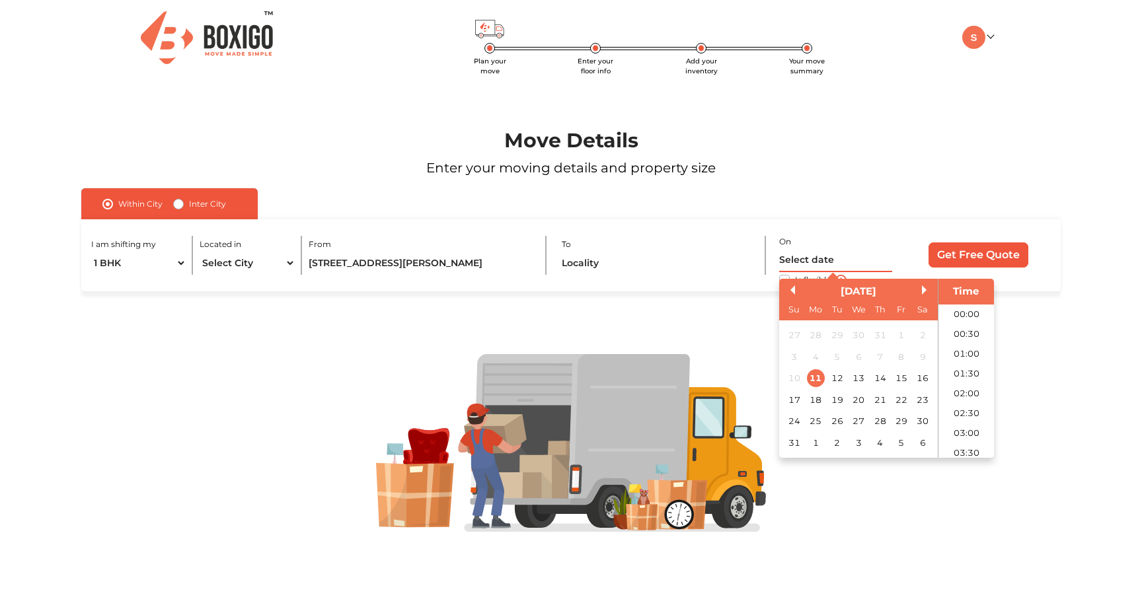
scroll to position [686, 0]
click at [793, 424] on div "24" at bounding box center [794, 421] width 18 height 18
type input "[DATE] 12:00 AM"
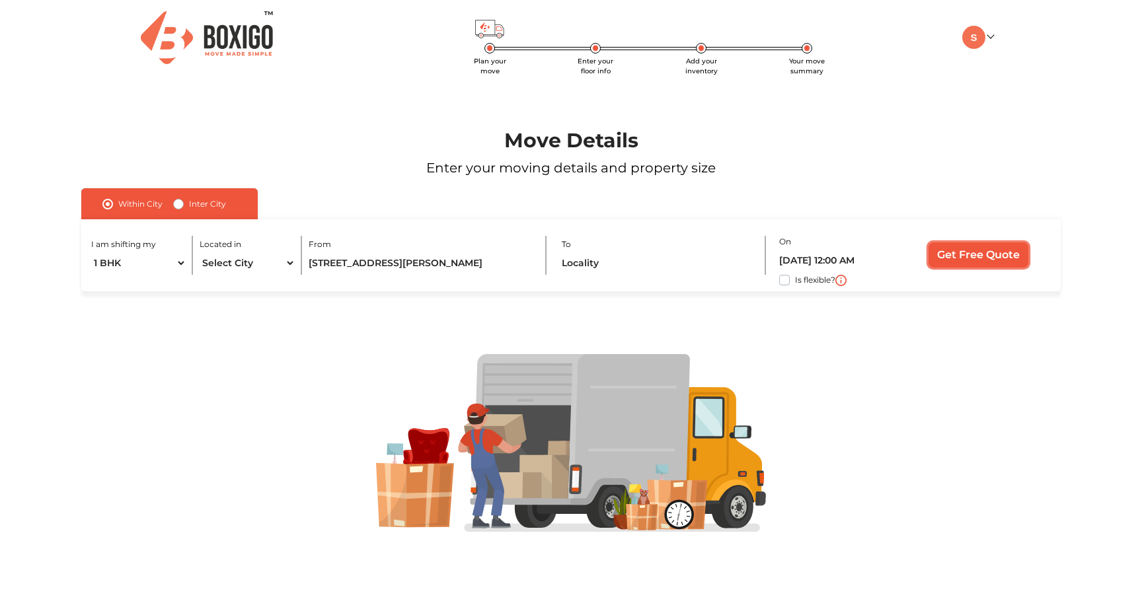
click at [1004, 249] on input "Get Free Quote" at bounding box center [978, 254] width 100 height 25
click at [997, 255] on input "Get Free Quote" at bounding box center [978, 254] width 100 height 25
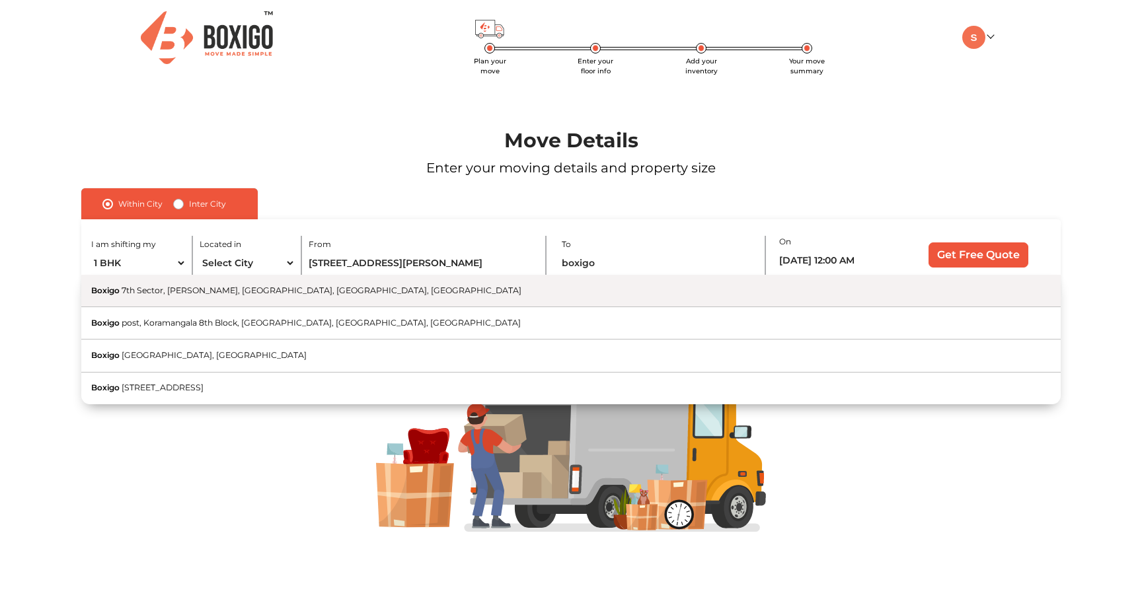
click at [449, 290] on button "Boxigo 7th Sector, HSR Layout, [GEOGRAPHIC_DATA], [GEOGRAPHIC_DATA], [GEOGRAPHI…" at bounding box center [570, 291] width 979 height 32
type input "Boxigo, [STREET_ADDRESS]"
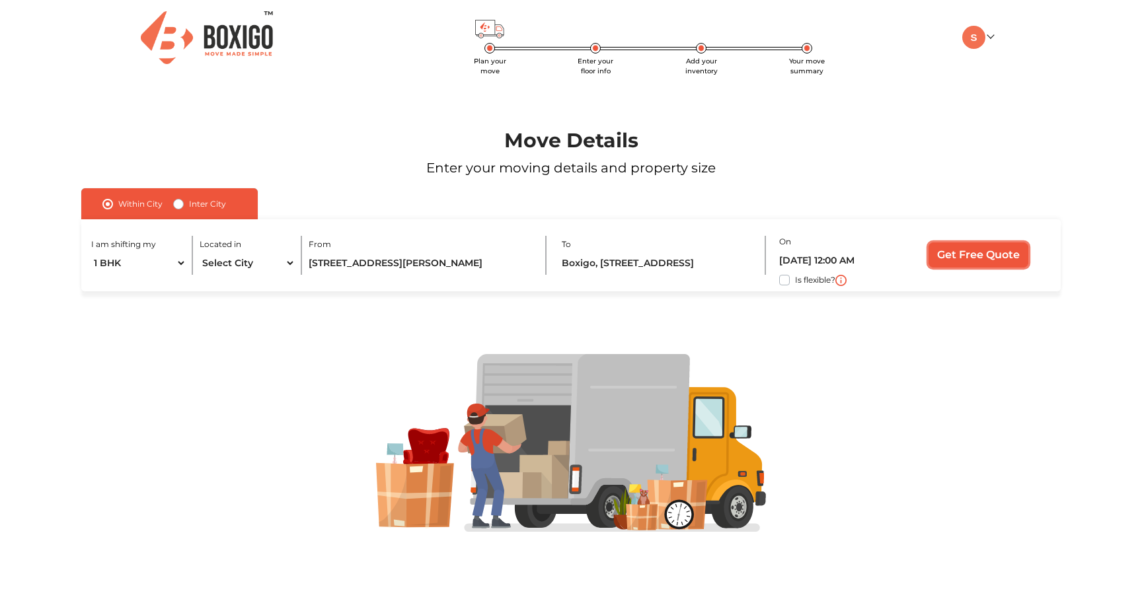
click at [978, 258] on input "Get Free Quote" at bounding box center [978, 254] width 100 height 25
click at [189, 205] on label "Inter City" at bounding box center [207, 204] width 37 height 16
click at [178, 205] on input "Inter City" at bounding box center [178, 202] width 11 height 13
radio input "true"
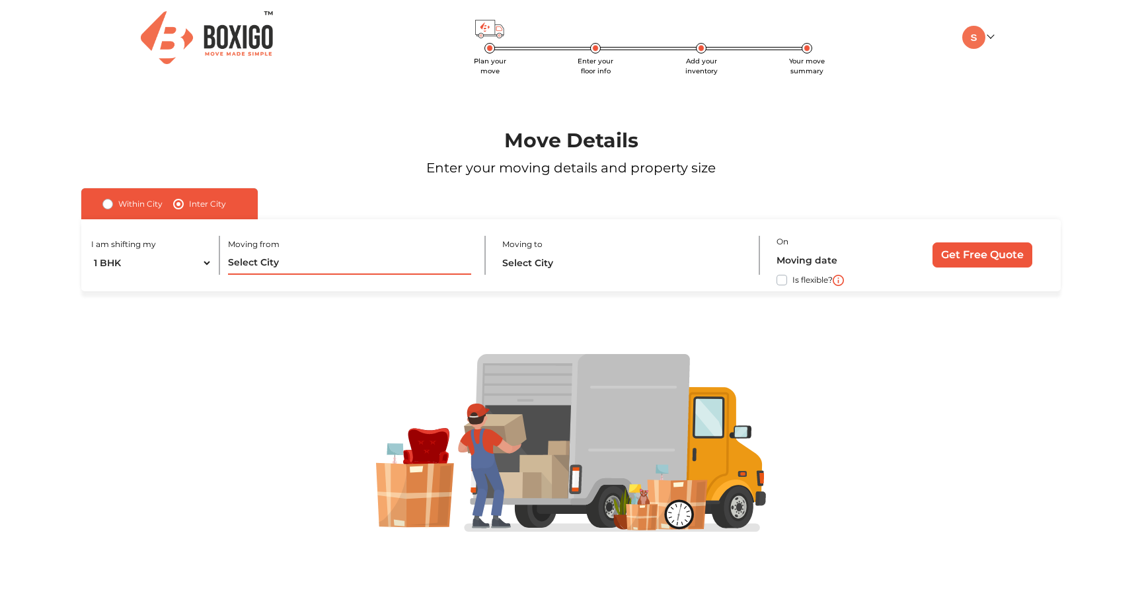
click at [355, 258] on input "text" at bounding box center [349, 263] width 242 height 23
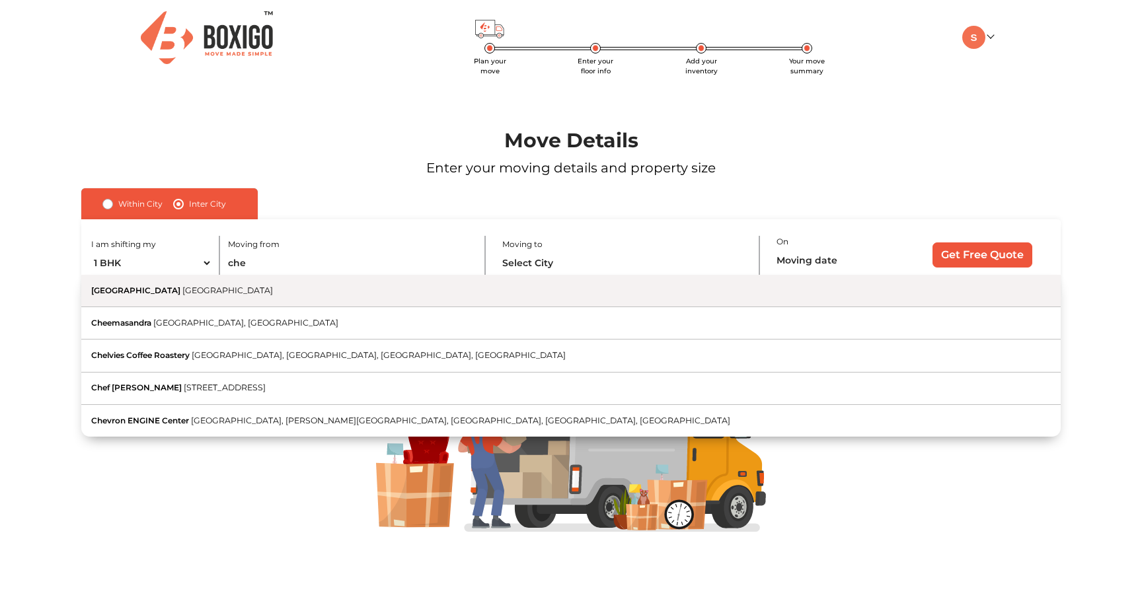
click at [311, 298] on button "[GEOGRAPHIC_DATA] [GEOGRAPHIC_DATA]" at bounding box center [570, 291] width 979 height 32
type input "[GEOGRAPHIC_DATA], [GEOGRAPHIC_DATA]"
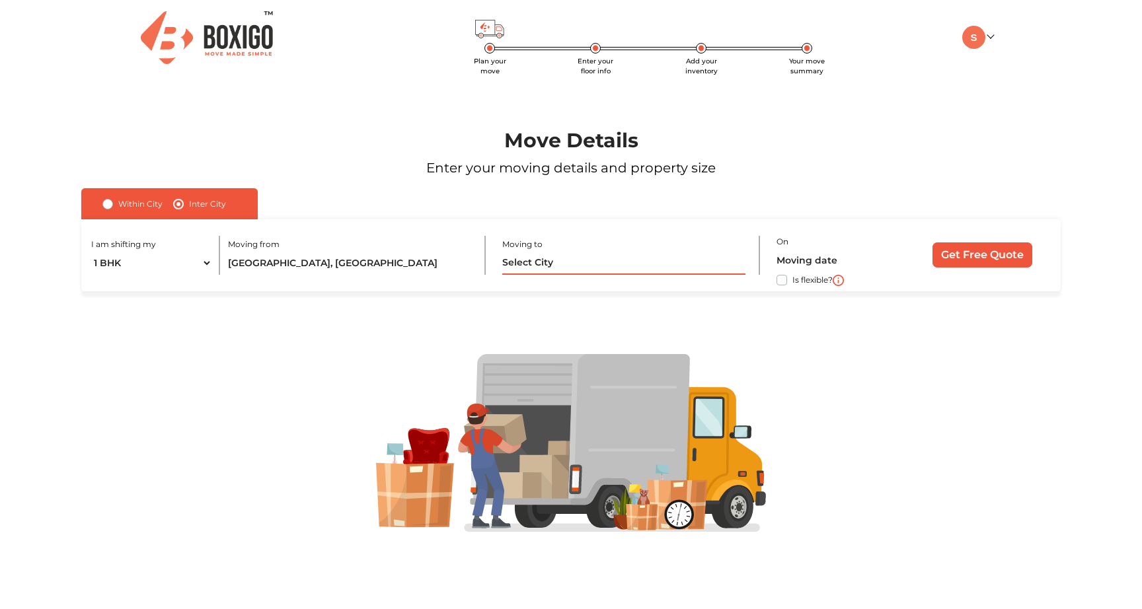
click at [577, 254] on input "text" at bounding box center [623, 263] width 242 height 23
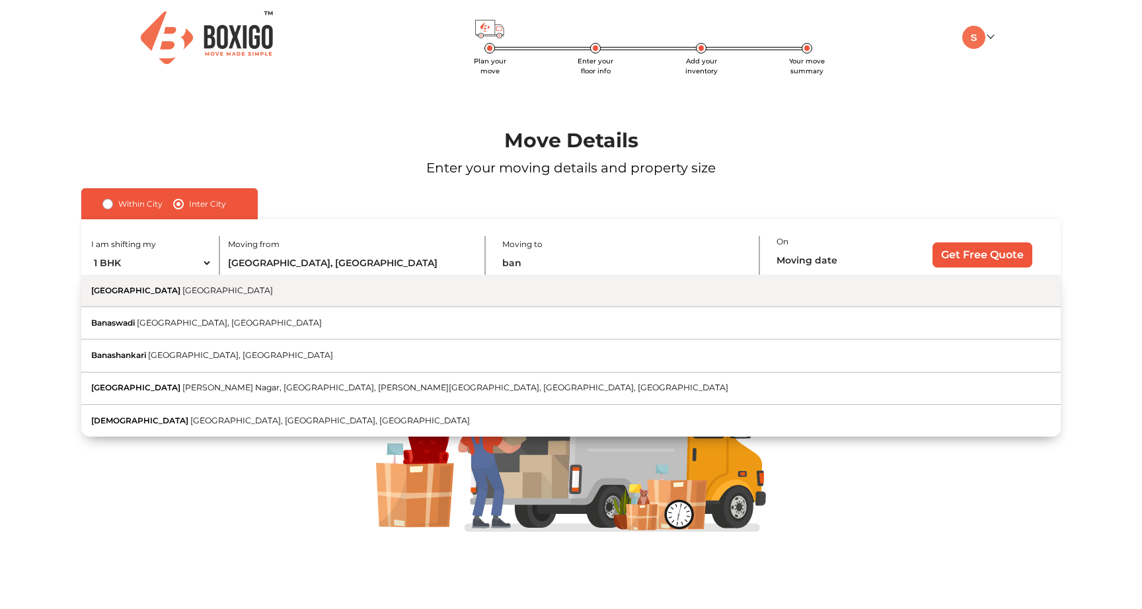
click at [511, 291] on button "[GEOGRAPHIC_DATA] [GEOGRAPHIC_DATA]" at bounding box center [570, 291] width 979 height 32
type input "[GEOGRAPHIC_DATA], [GEOGRAPHIC_DATA]"
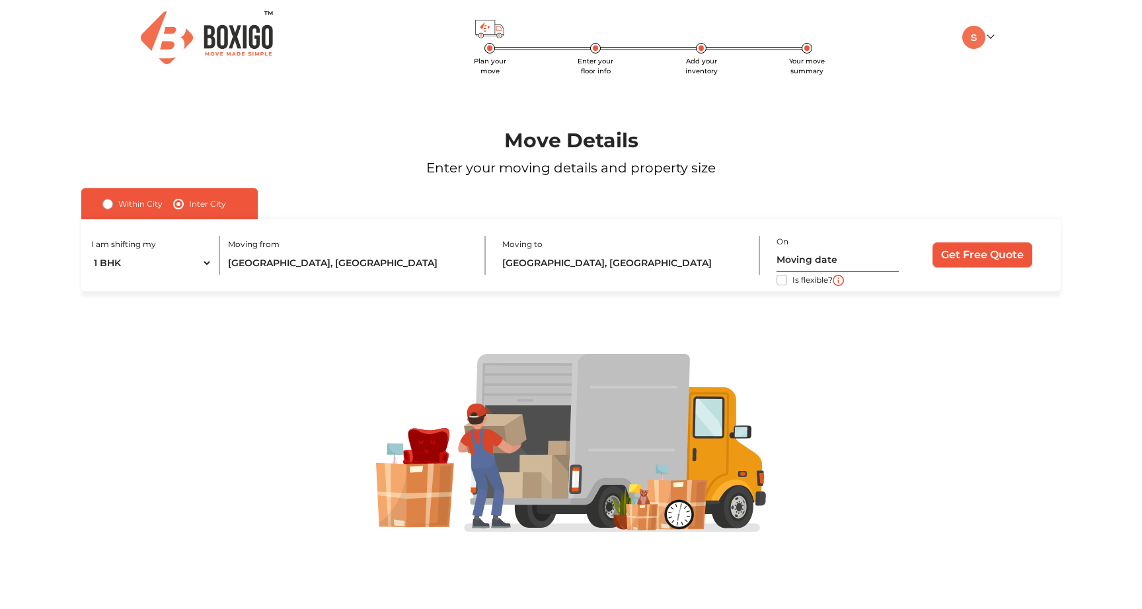
click at [842, 260] on input "text" at bounding box center [837, 260] width 122 height 23
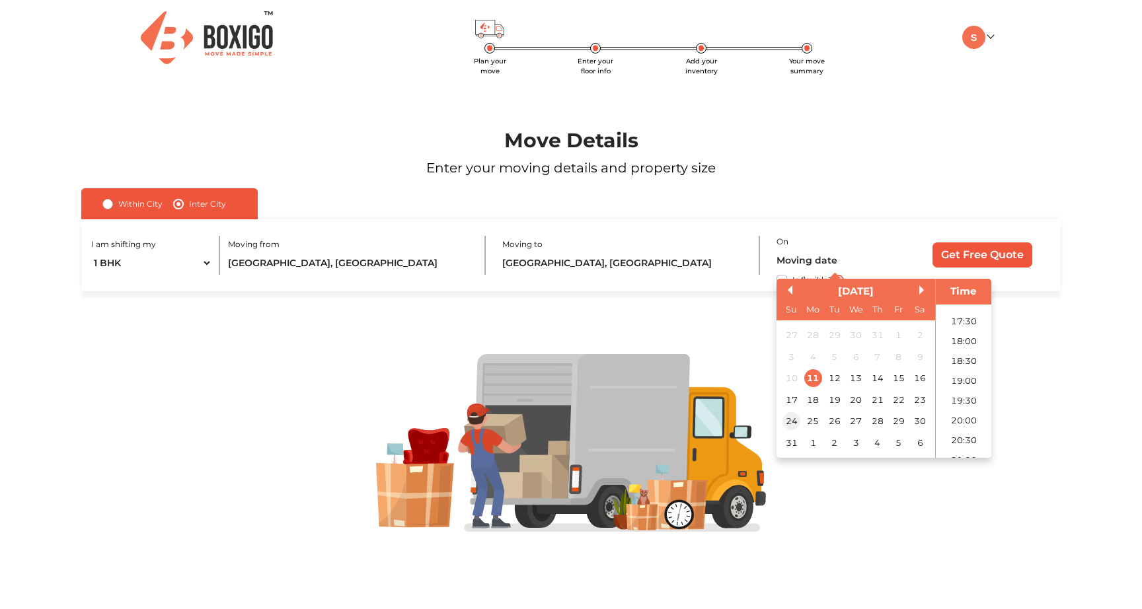
click at [788, 422] on div "24" at bounding box center [791, 421] width 18 height 18
type input "[DATE] 12:00 AM"
click at [981, 254] on input "Get Free Quote" at bounding box center [982, 254] width 100 height 25
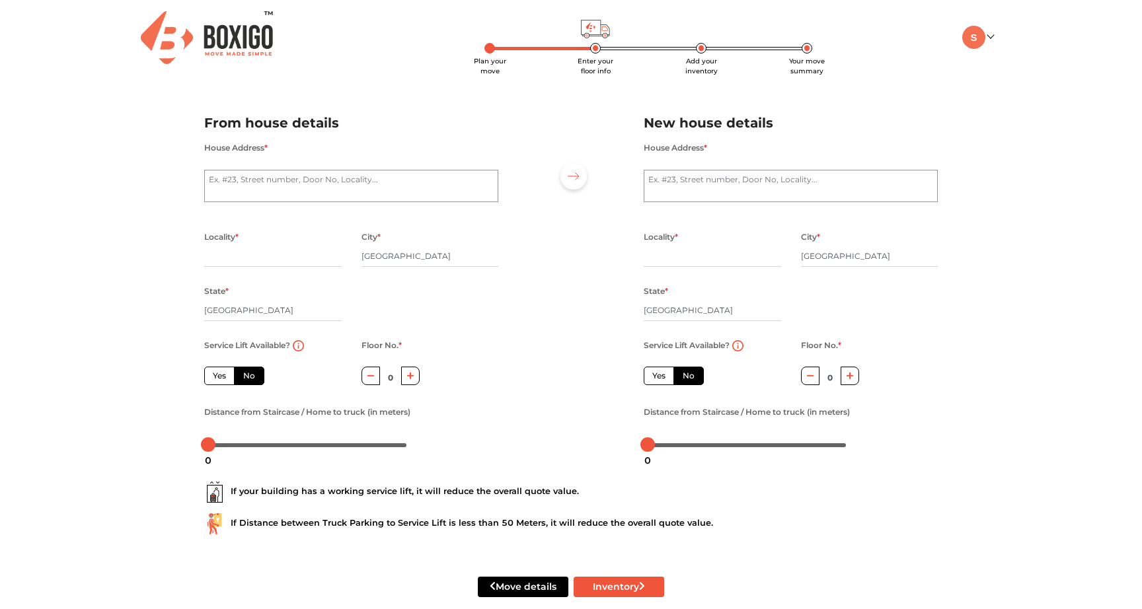
scroll to position [22, 0]
